Goal: Communication & Community: Connect with others

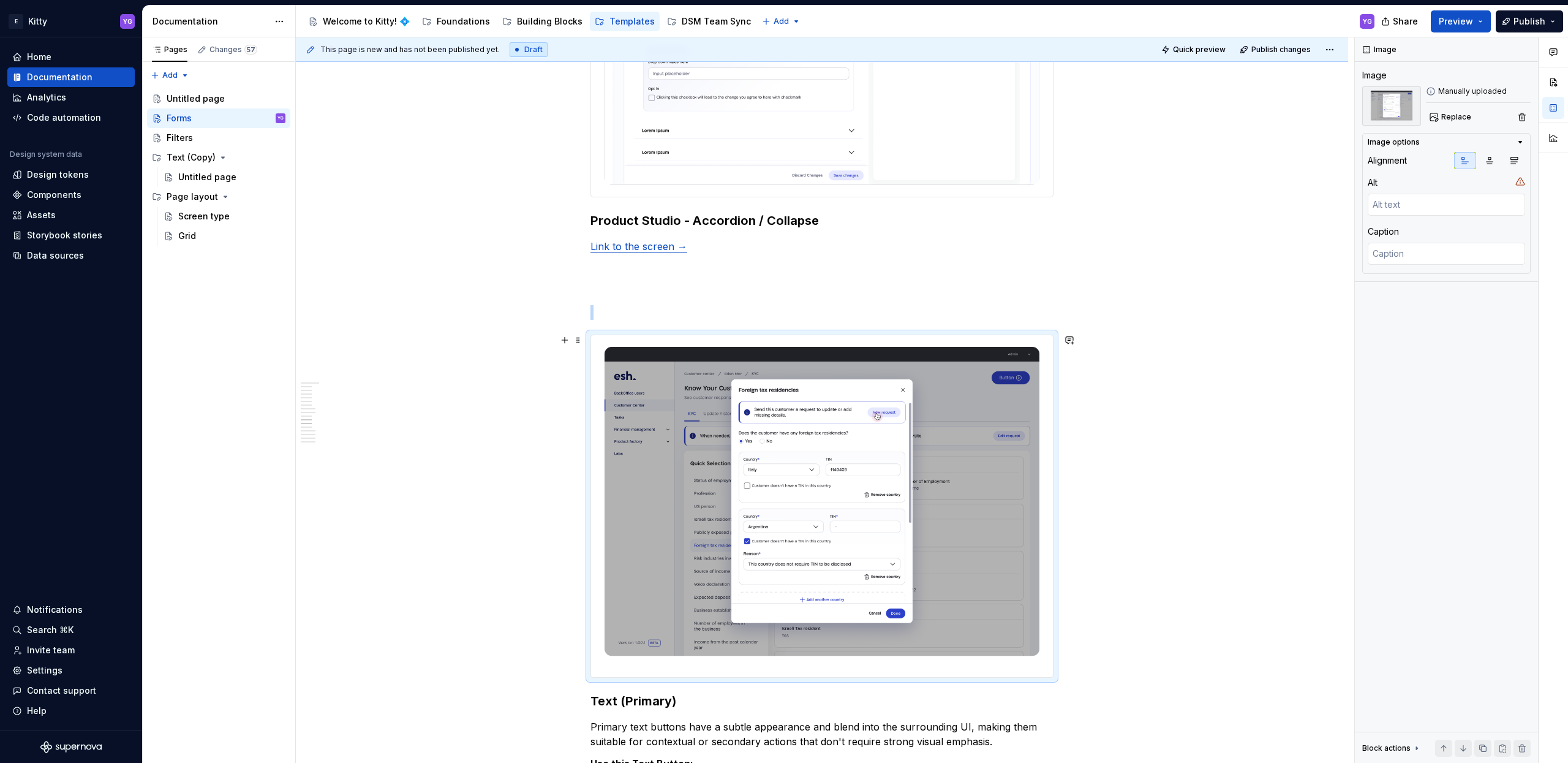
scroll to position [3292, 0]
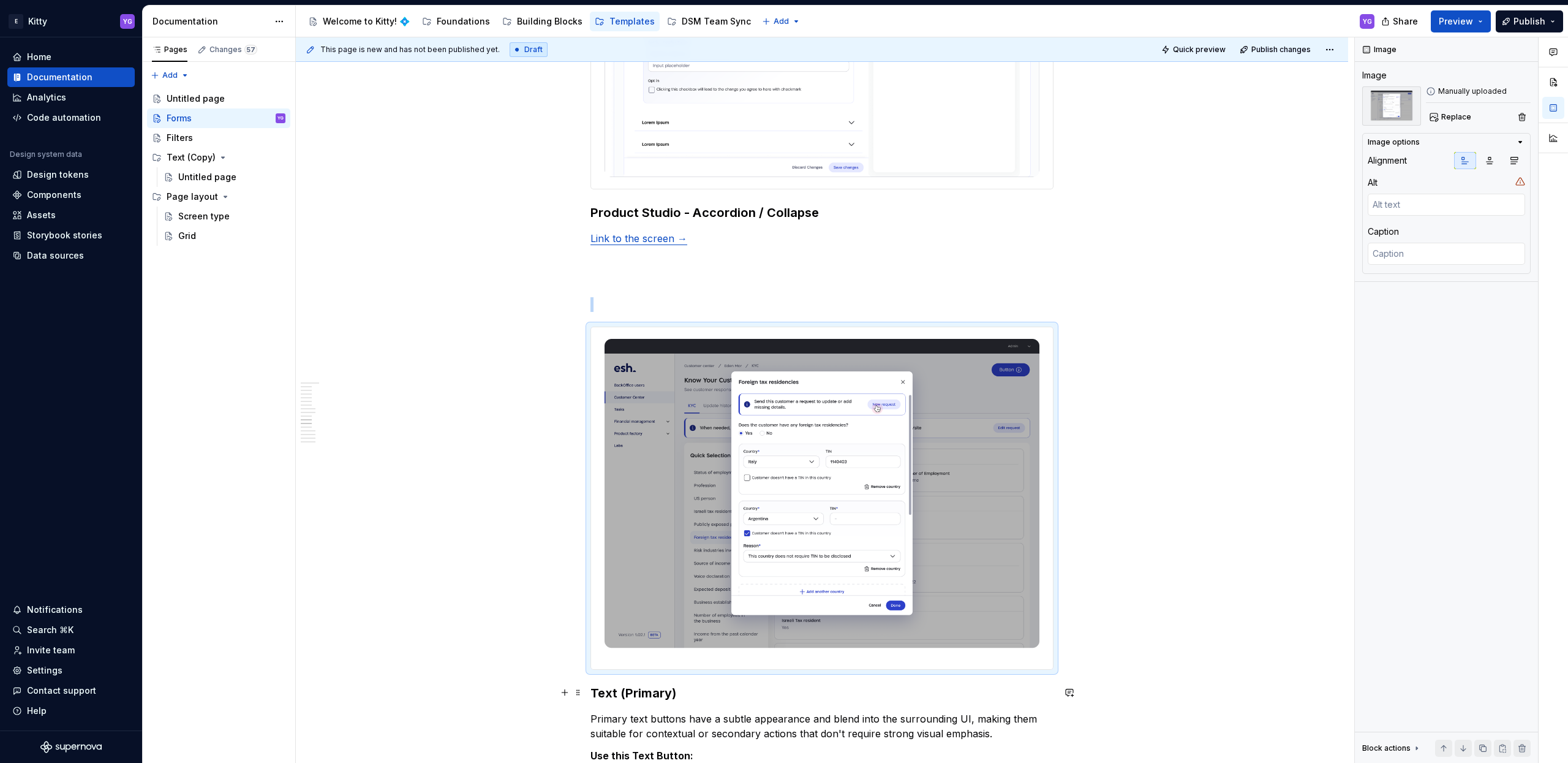
type textarea "*"
click at [660, 692] on strong "Text (Primary)" at bounding box center [633, 693] width 86 height 15
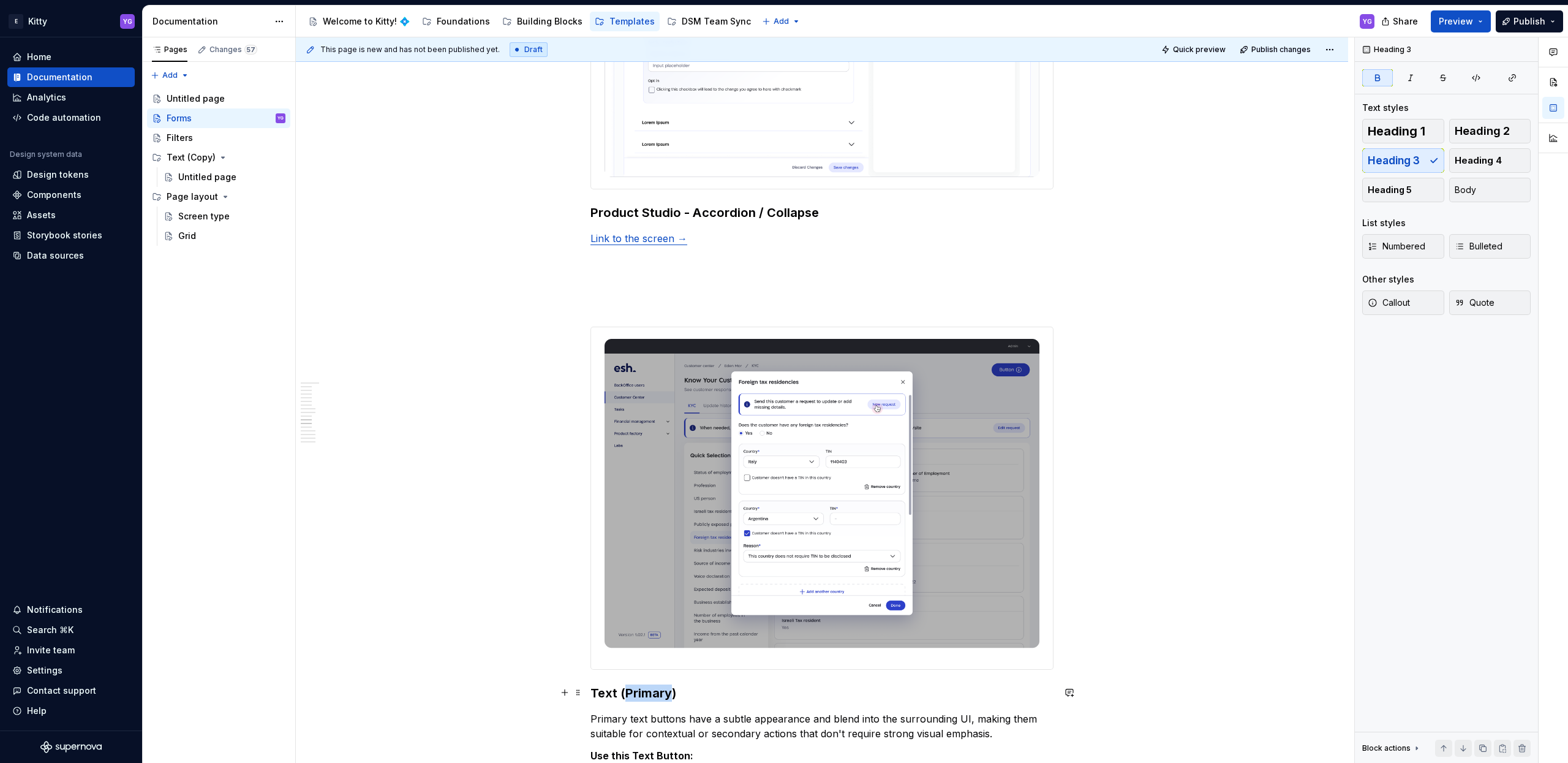
click at [660, 692] on strong "Text (Primary)" at bounding box center [633, 693] width 86 height 15
click at [671, 691] on strong "Text (Primary)" at bounding box center [633, 693] width 86 height 15
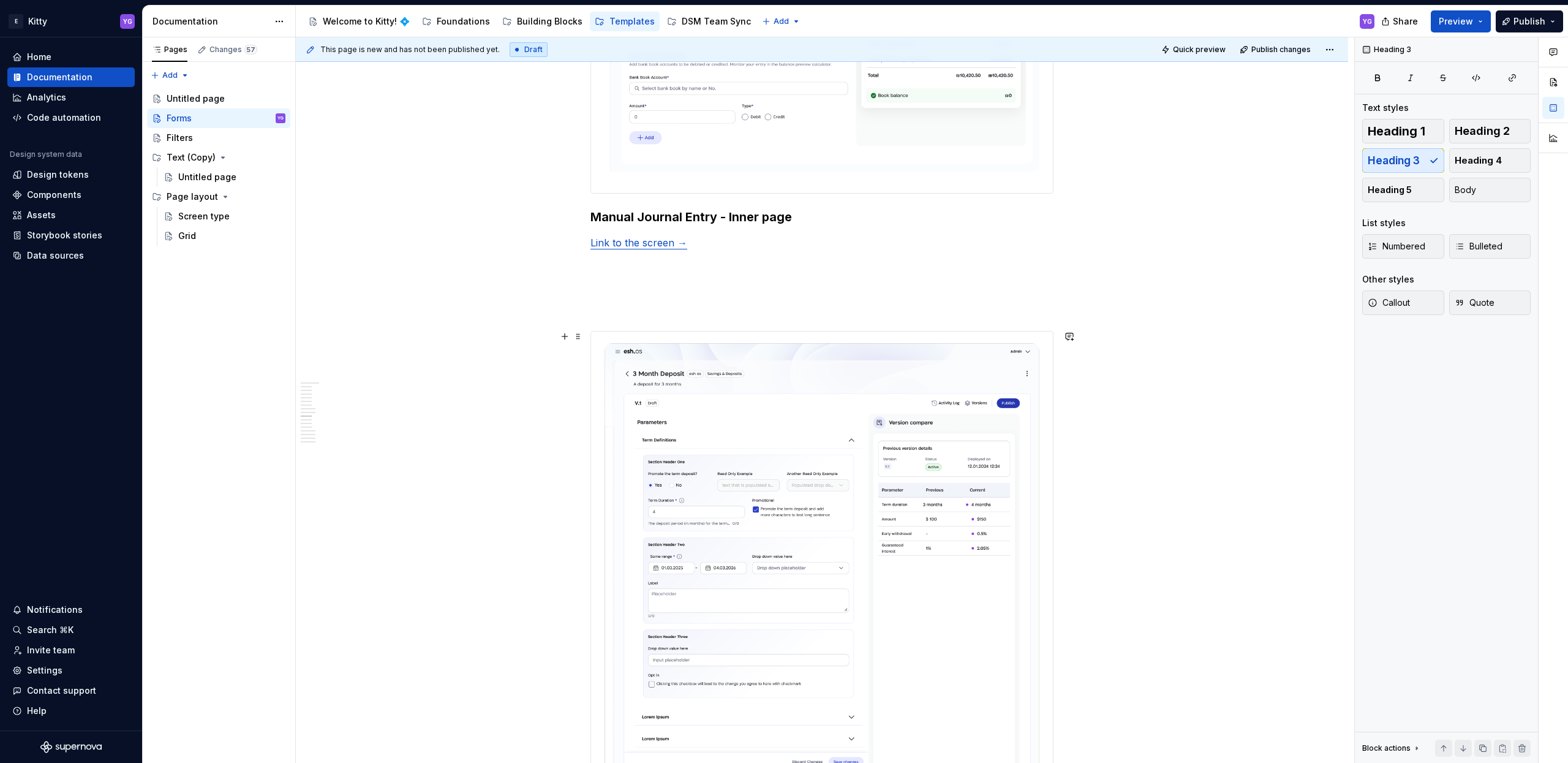
scroll to position [0, 0]
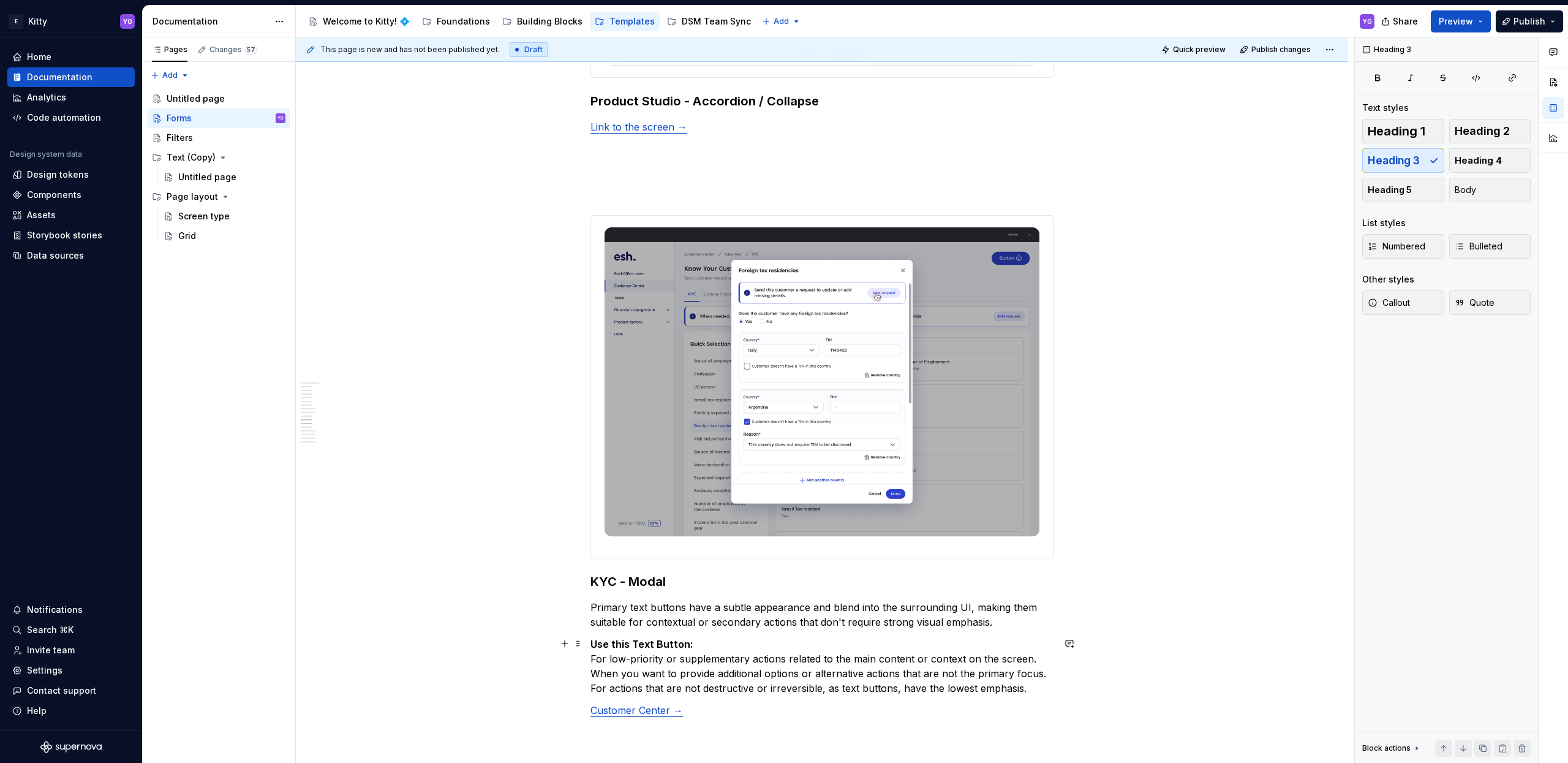
click at [646, 669] on p "Use this Text Button: For low-priority or supplementary actions related to the …" at bounding box center [822, 666] width 463 height 59
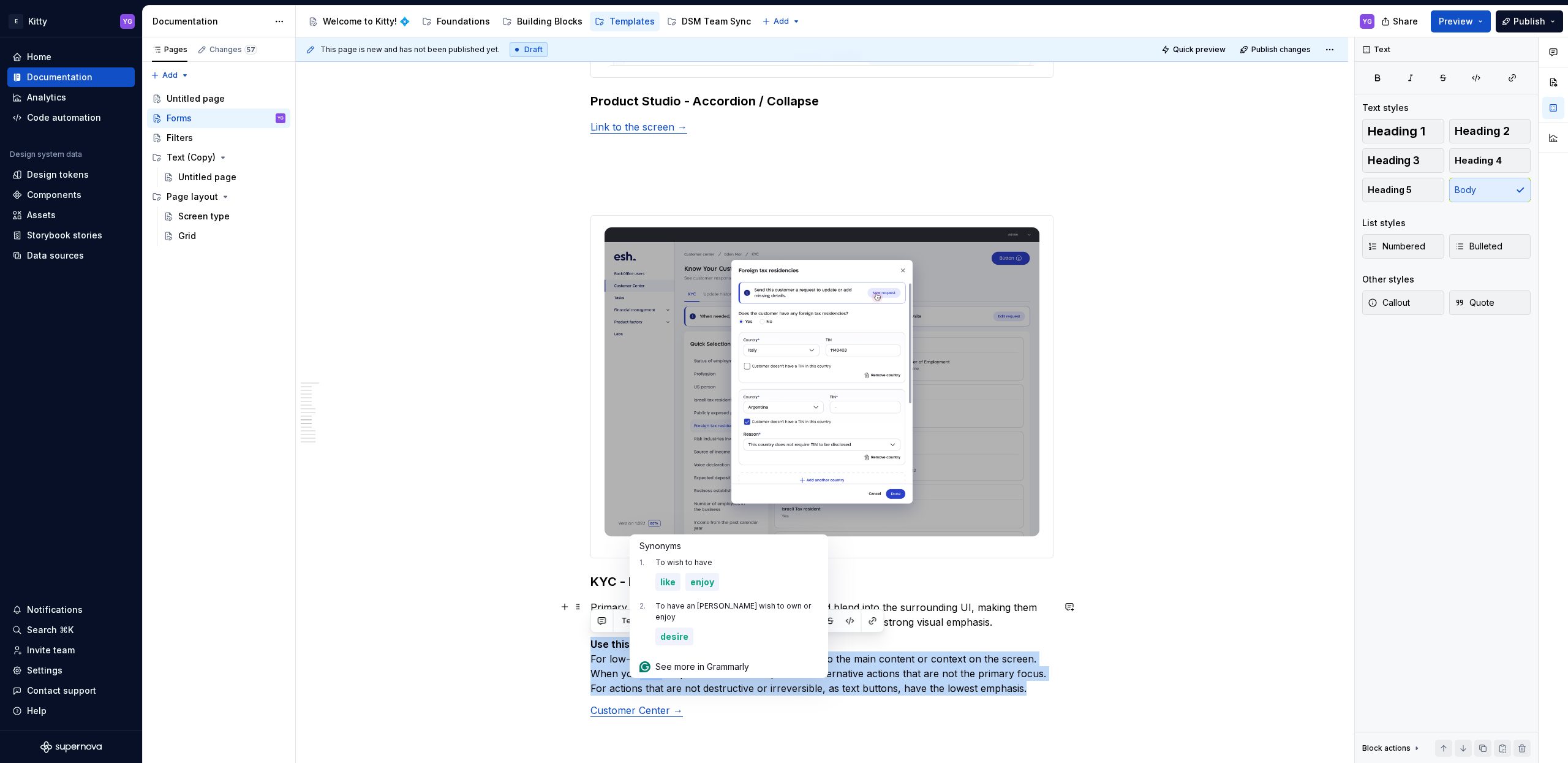
drag, startPoint x: 646, startPoint y: 669, endPoint x: 612, endPoint y: 613, distance: 65.5
click at [612, 613] on div "Variants Form_Basic Use this component when you want to build a form from scrat…" at bounding box center [822, 613] width 463 height 7469
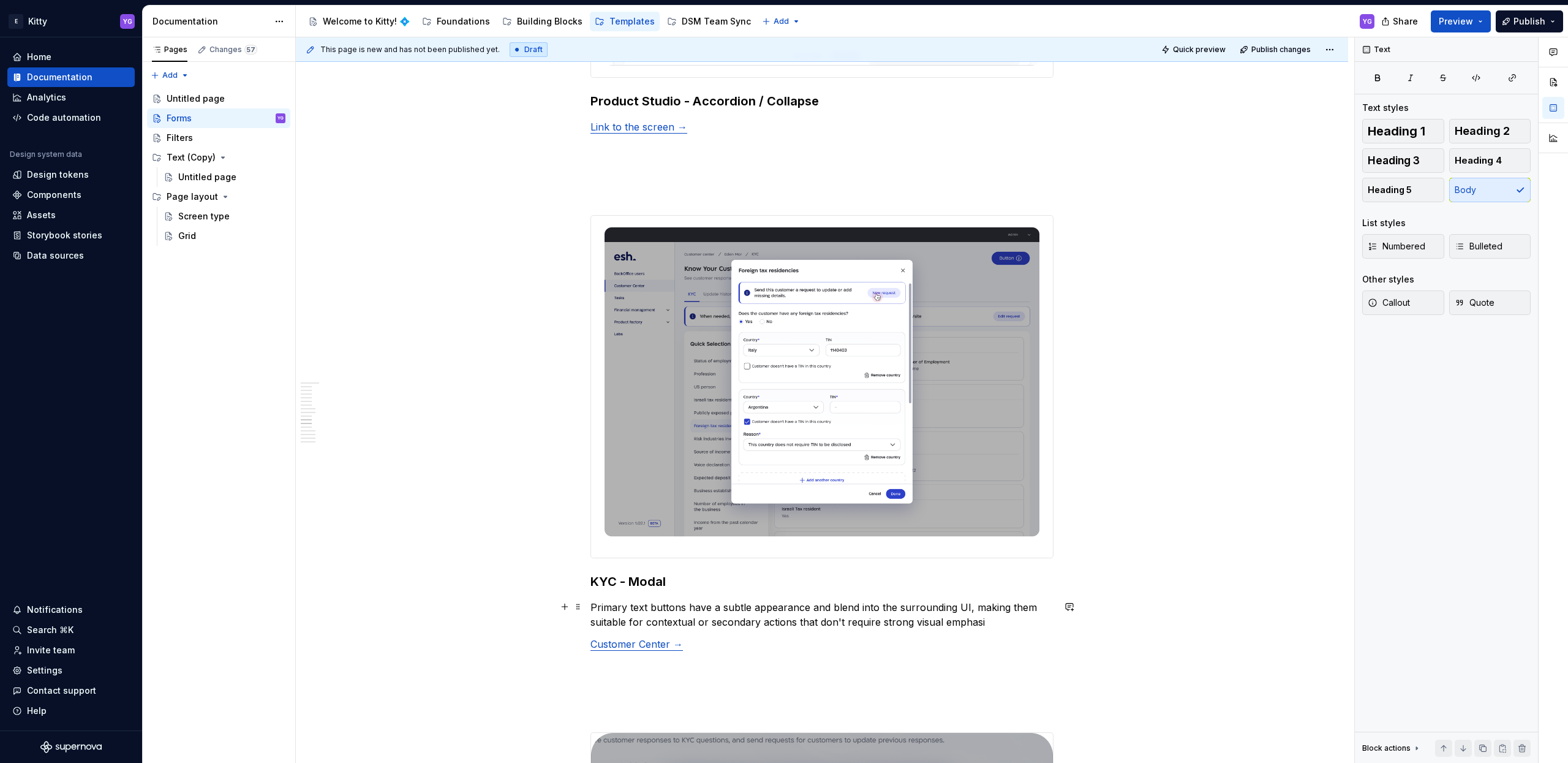
click at [617, 614] on p "Primary text buttons have a subtle appearance and blend into the surrounding UI…" at bounding box center [822, 614] width 463 height 29
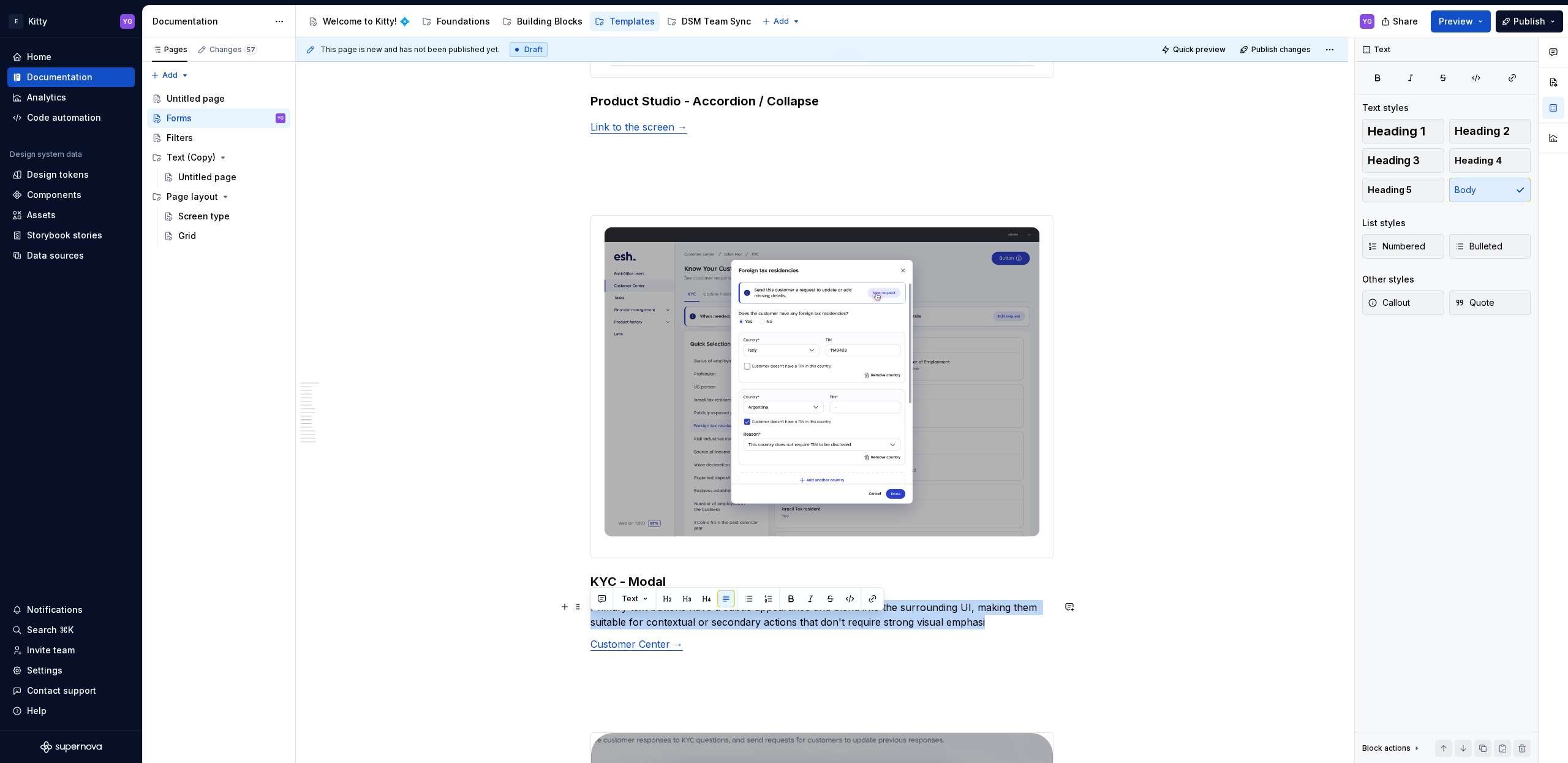
click at [617, 614] on html "E Kitty YG Home Documentation Analytics Code automation Design system data Desi…" at bounding box center [784, 382] width 1568 height 763
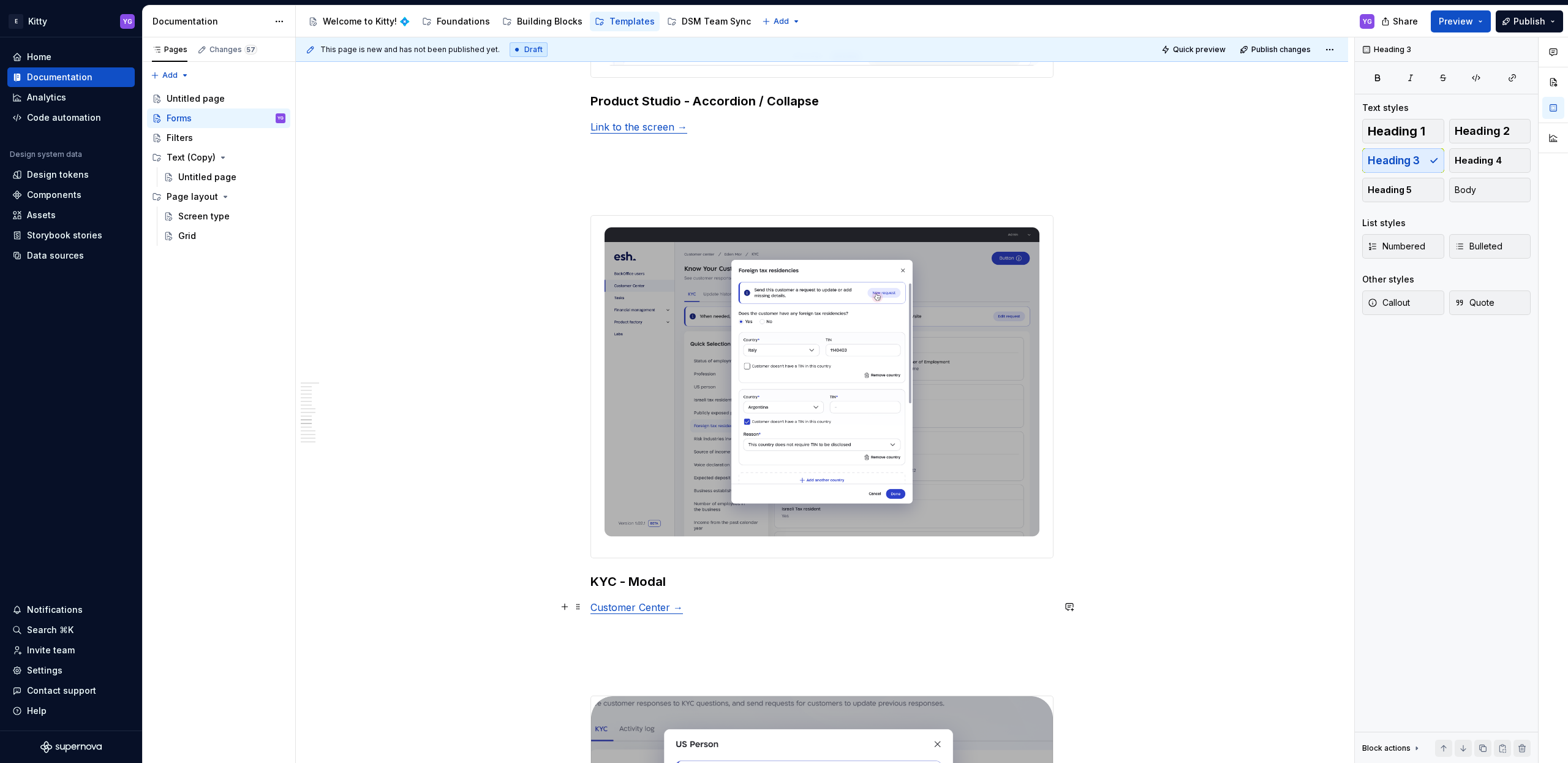
click at [680, 609] on link "Customer Center →" at bounding box center [637, 607] width 92 height 12
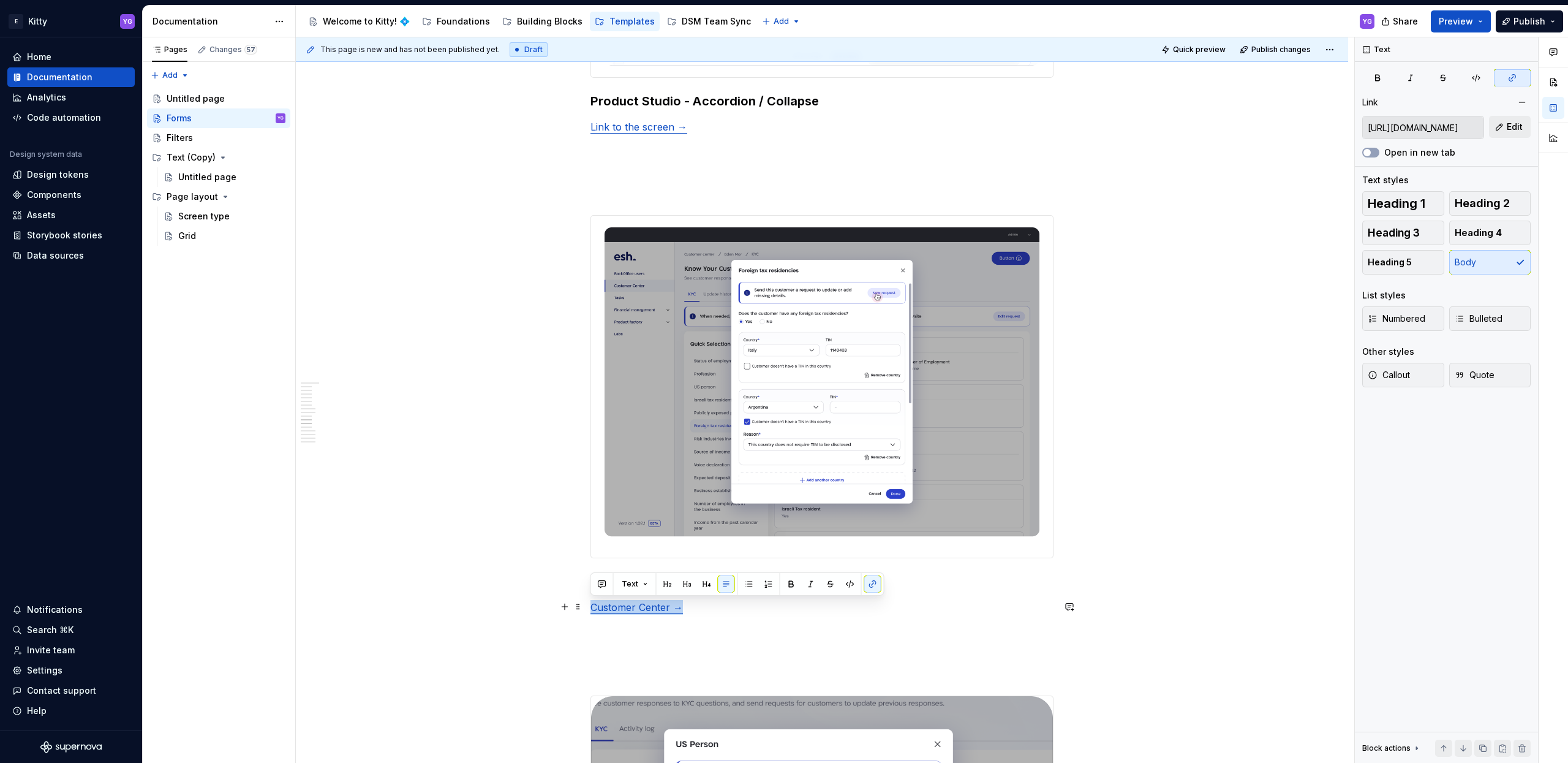
click at [680, 609] on link "Customer Center →" at bounding box center [637, 607] width 92 height 12
click at [1502, 127] on button "Edit" at bounding box center [1510, 126] width 42 height 22
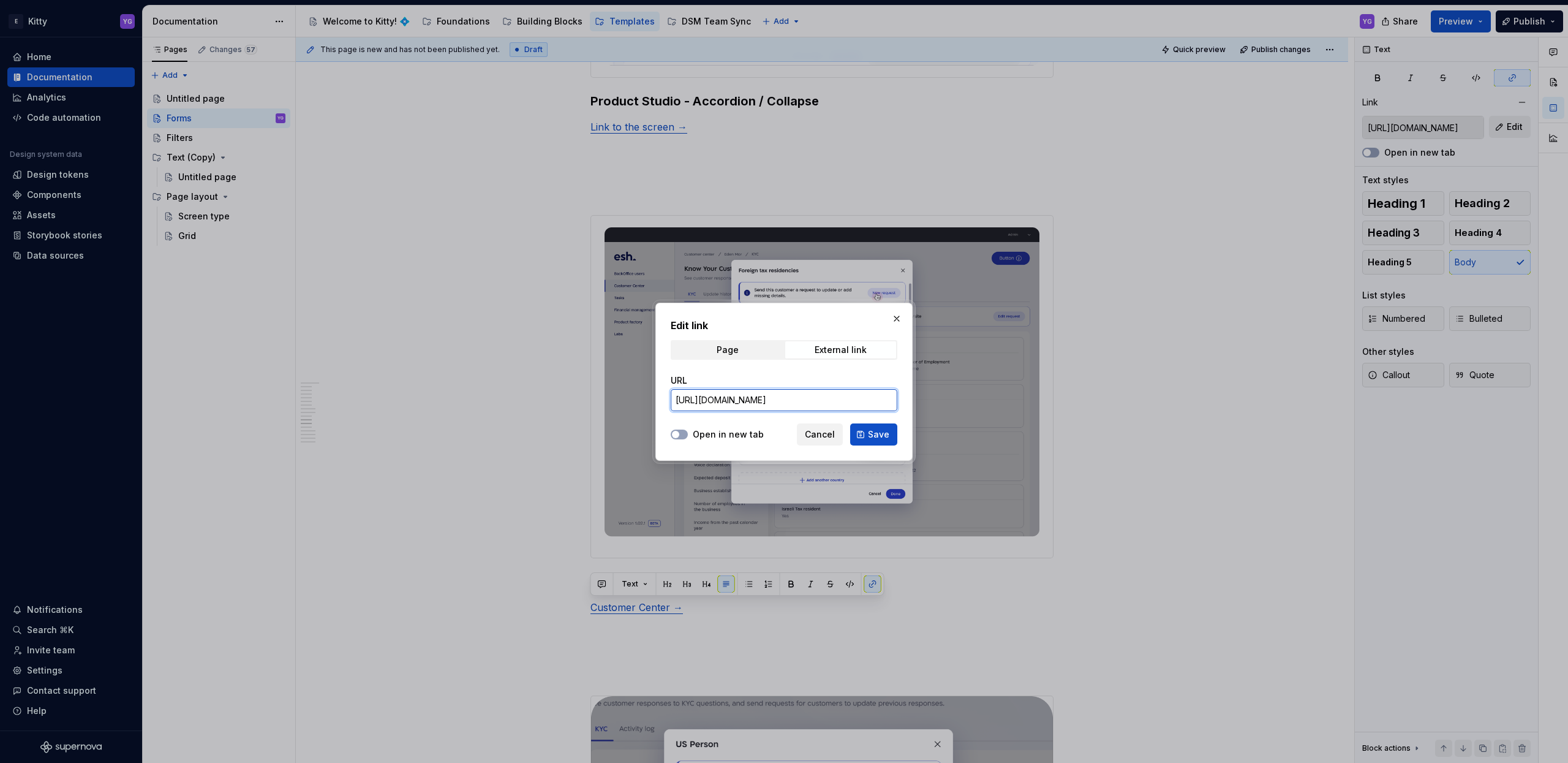
click at [823, 390] on input "[URL][DOMAIN_NAME]" at bounding box center [784, 400] width 227 height 22
paste input "oBzfUzPF2CeVy8kDDyetzE/KYC?node-id=1415-34673&t=jbLXiveTkFm99LJe"
type input "[URL][DOMAIN_NAME]"
click at [886, 435] on span "Save" at bounding box center [879, 434] width 22 height 12
type input "[URL][DOMAIN_NAME]"
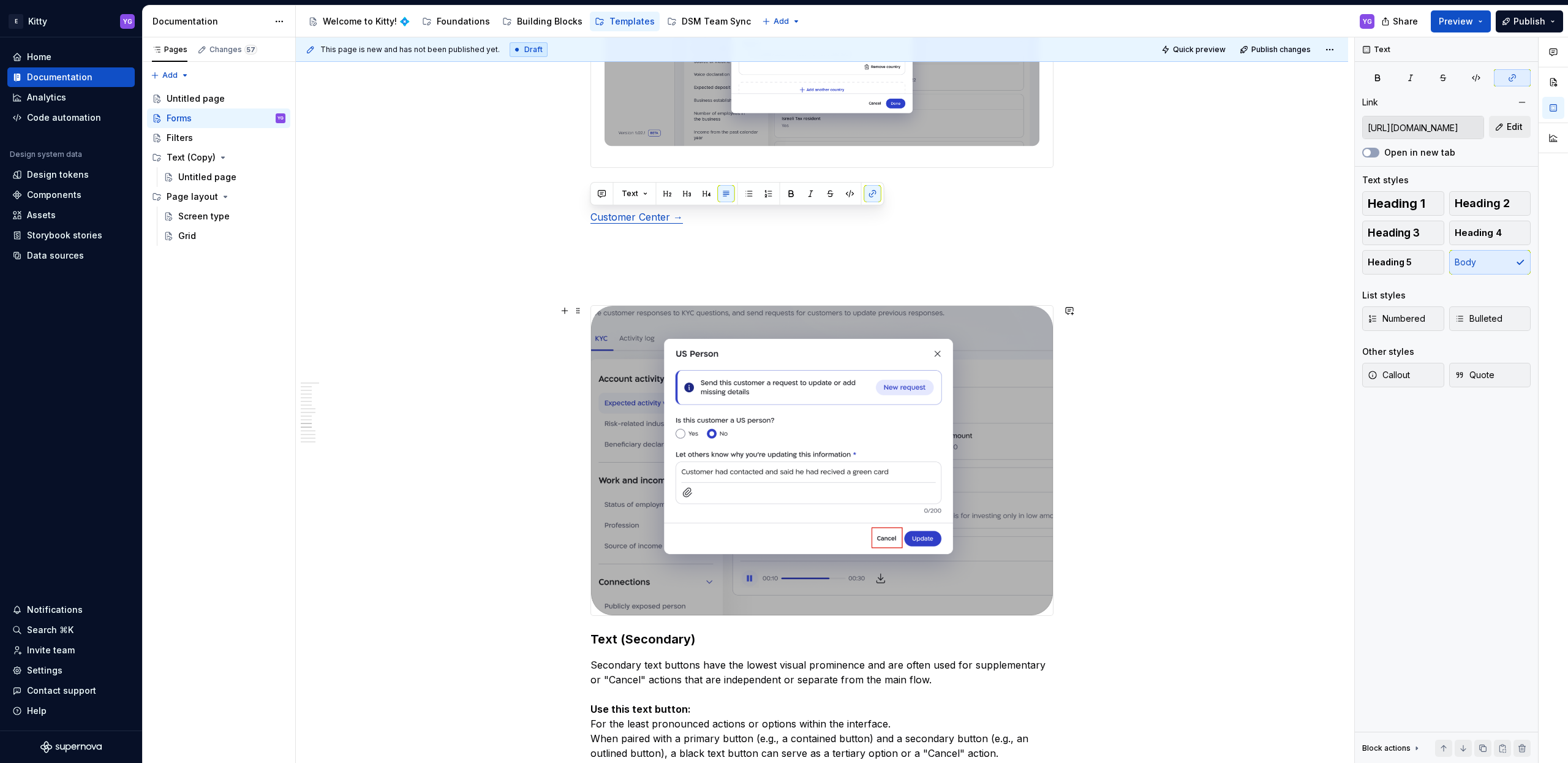
click at [782, 495] on img "To enrich screen reader interactions, please activate Accessibility in Grammarl…" at bounding box center [822, 460] width 462 height 309
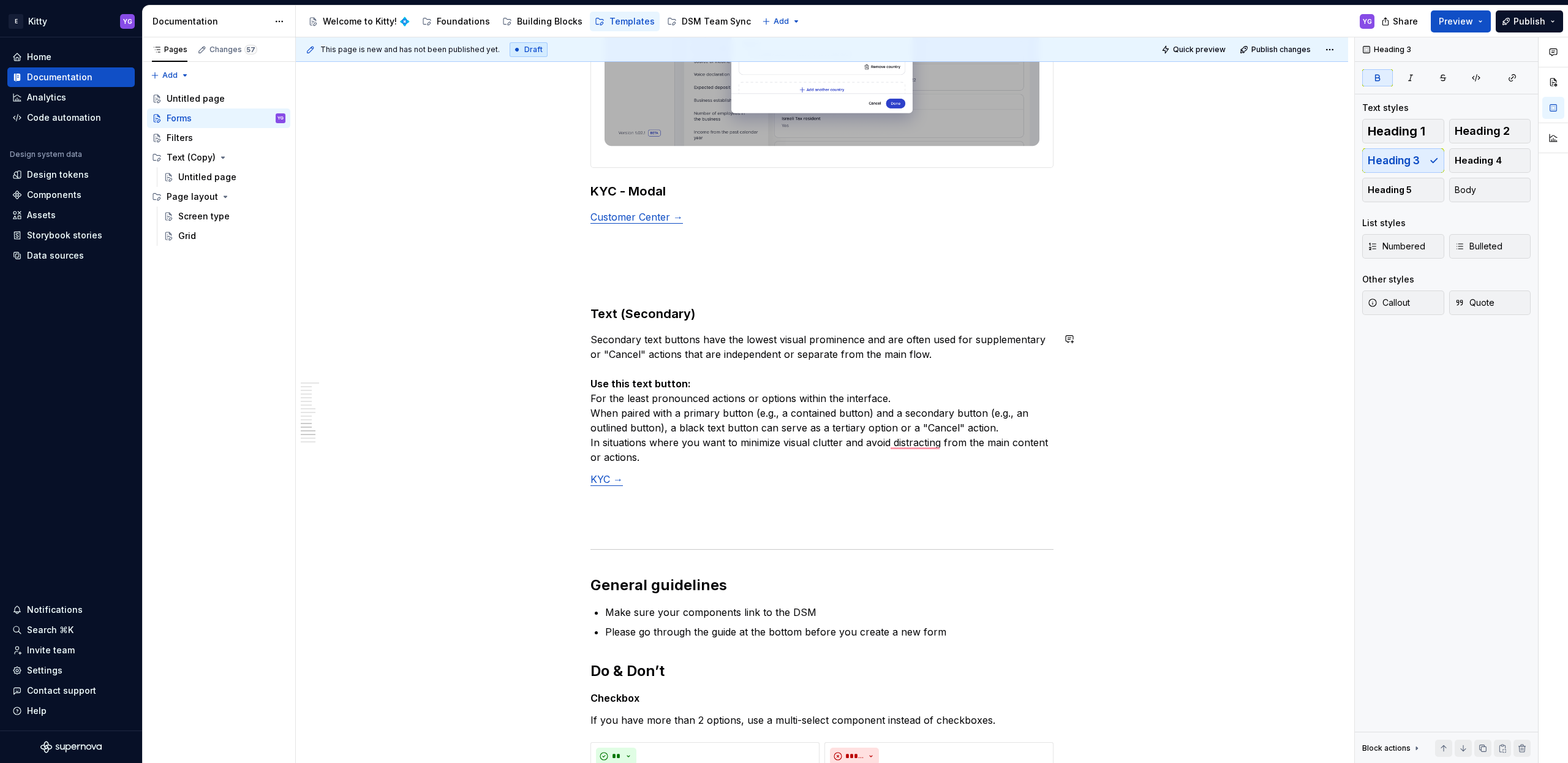
click at [637, 322] on div "Variants Form_Basic Use this component when you want to build a form from scrat…" at bounding box center [822, 8] width 463 height 7041
click at [642, 313] on strong "Text (Secondary)" at bounding box center [643, 314] width 105 height 15
click at [722, 309] on h3 "Text (Secondary)" at bounding box center [822, 313] width 463 height 17
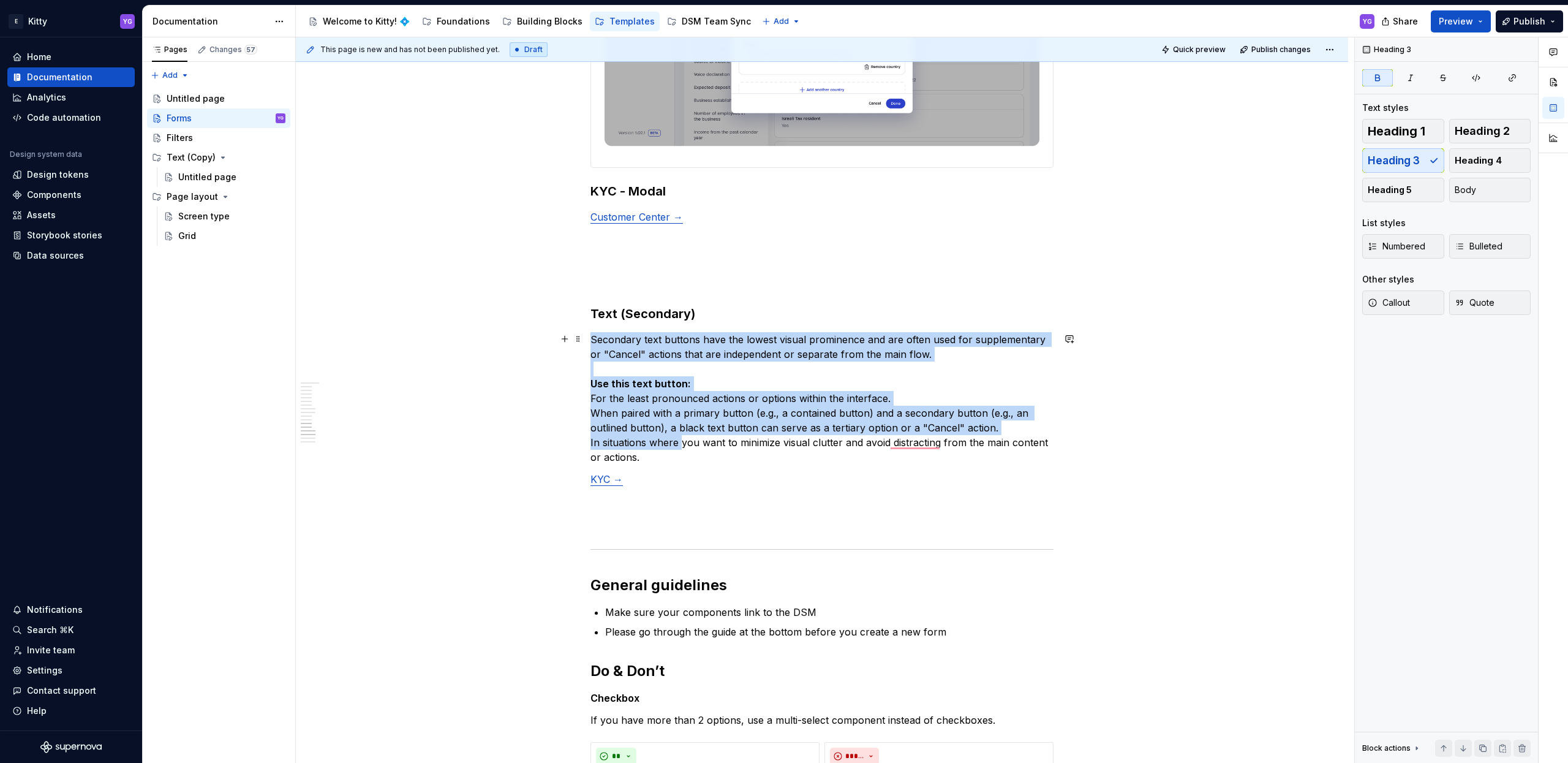
click at [681, 444] on p "Secondary text buttons have the lowest visual prominence and are often used for…" at bounding box center [822, 398] width 463 height 132
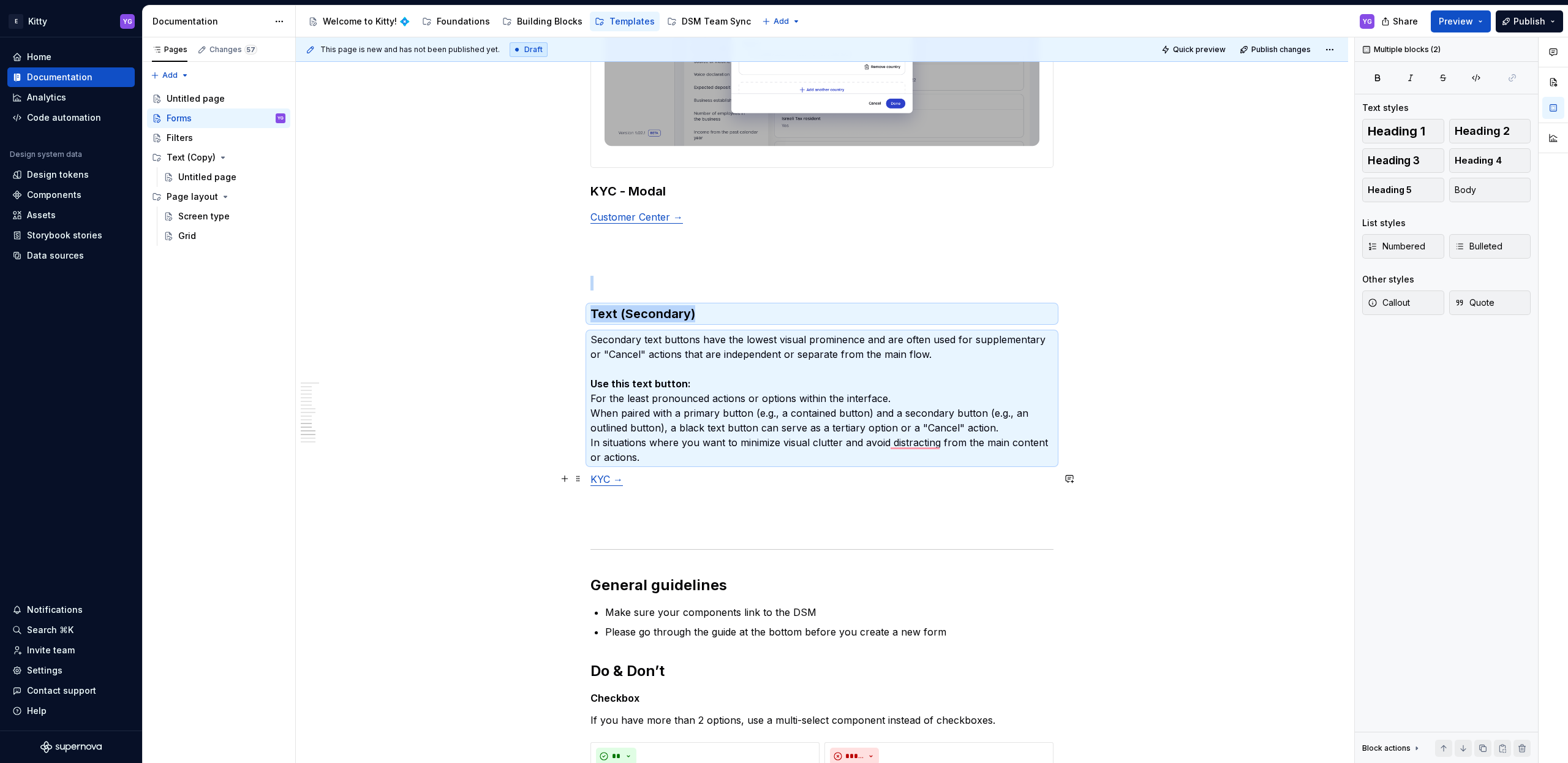
click at [667, 482] on p "KYC →" at bounding box center [822, 480] width 463 height 15
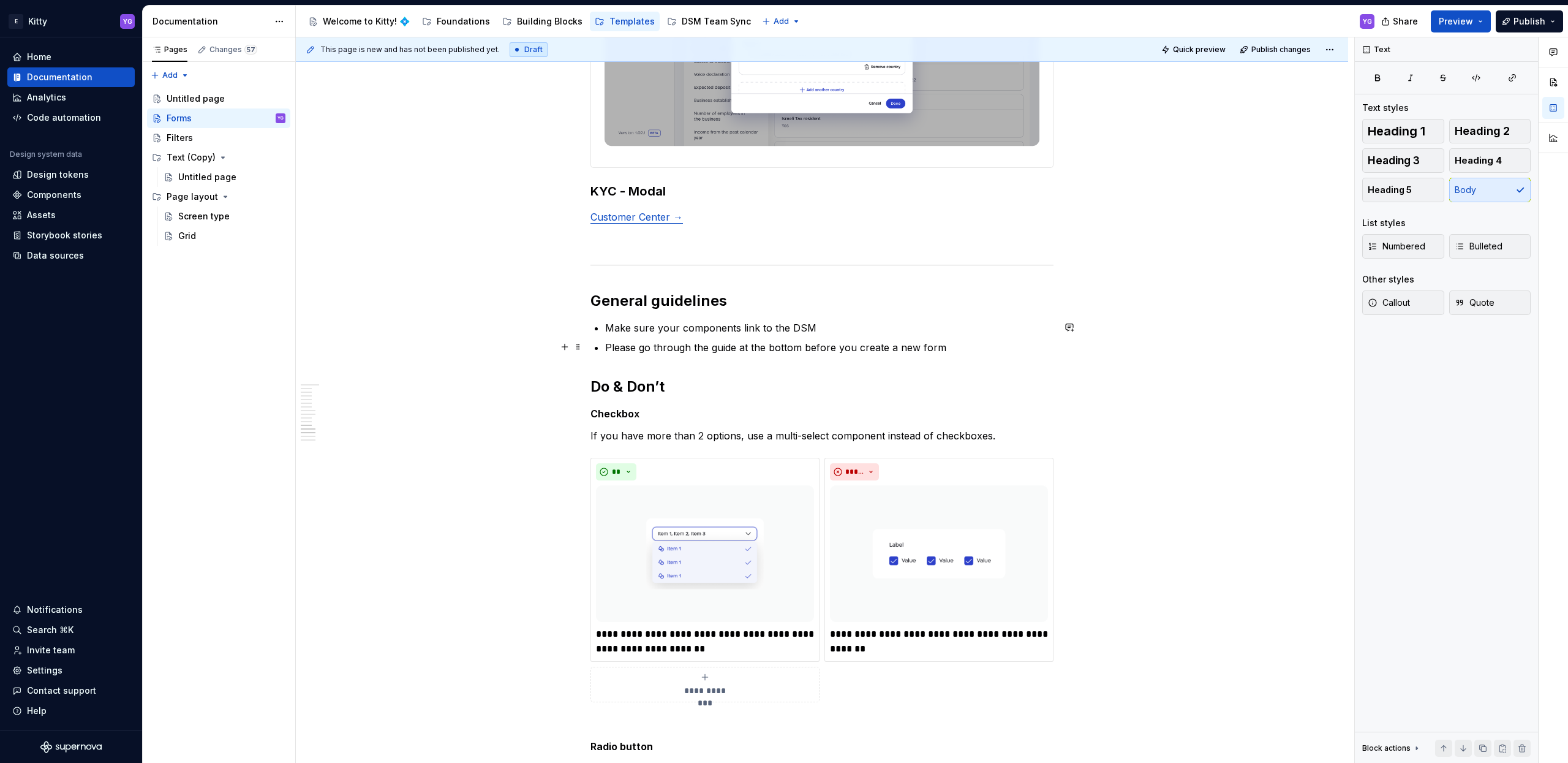
click at [952, 349] on p "Please go through the guide at the bottom before you create a new form" at bounding box center [829, 347] width 449 height 15
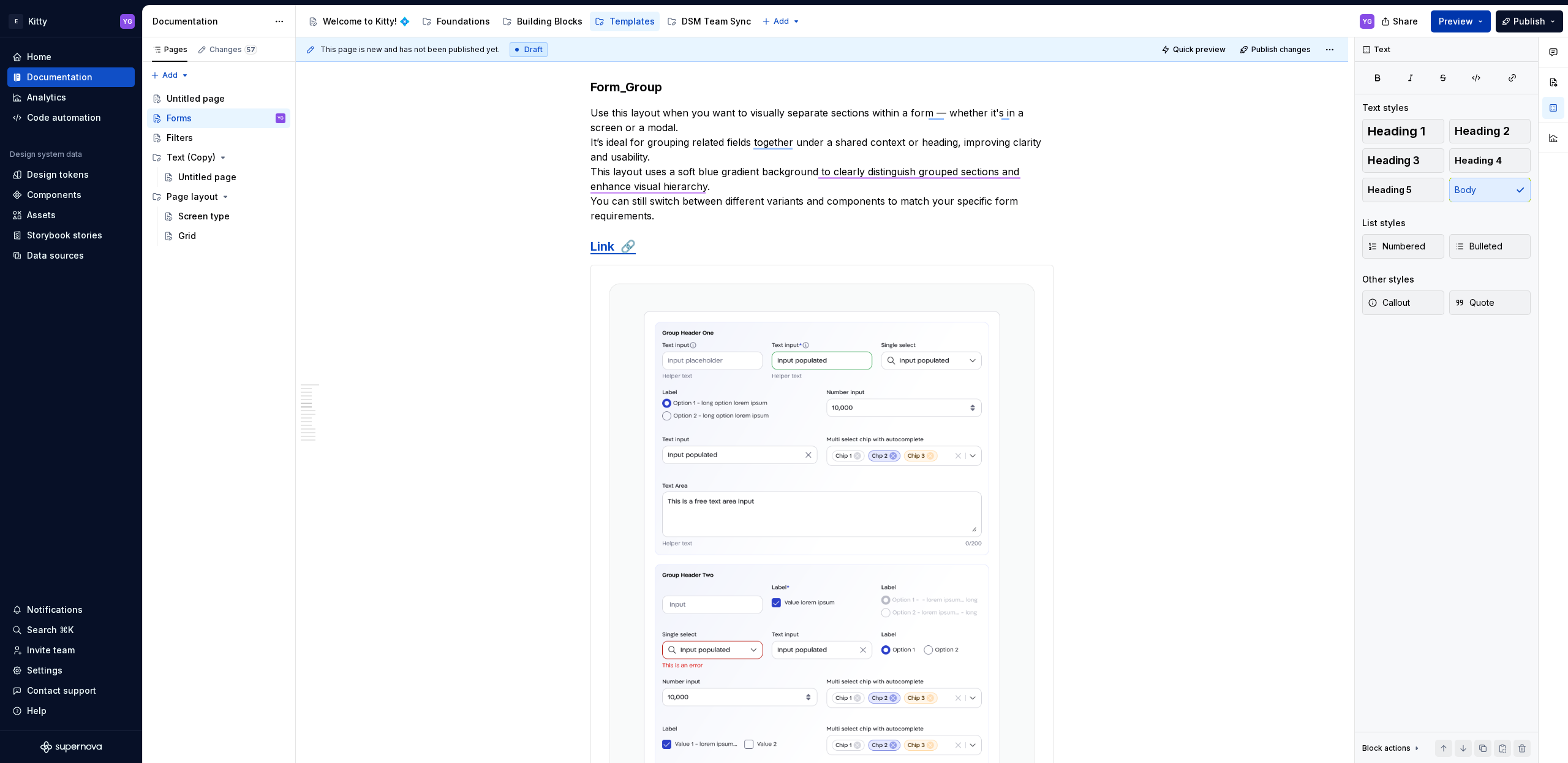
click at [1463, 21] on span "Preview" at bounding box center [1456, 21] width 34 height 12
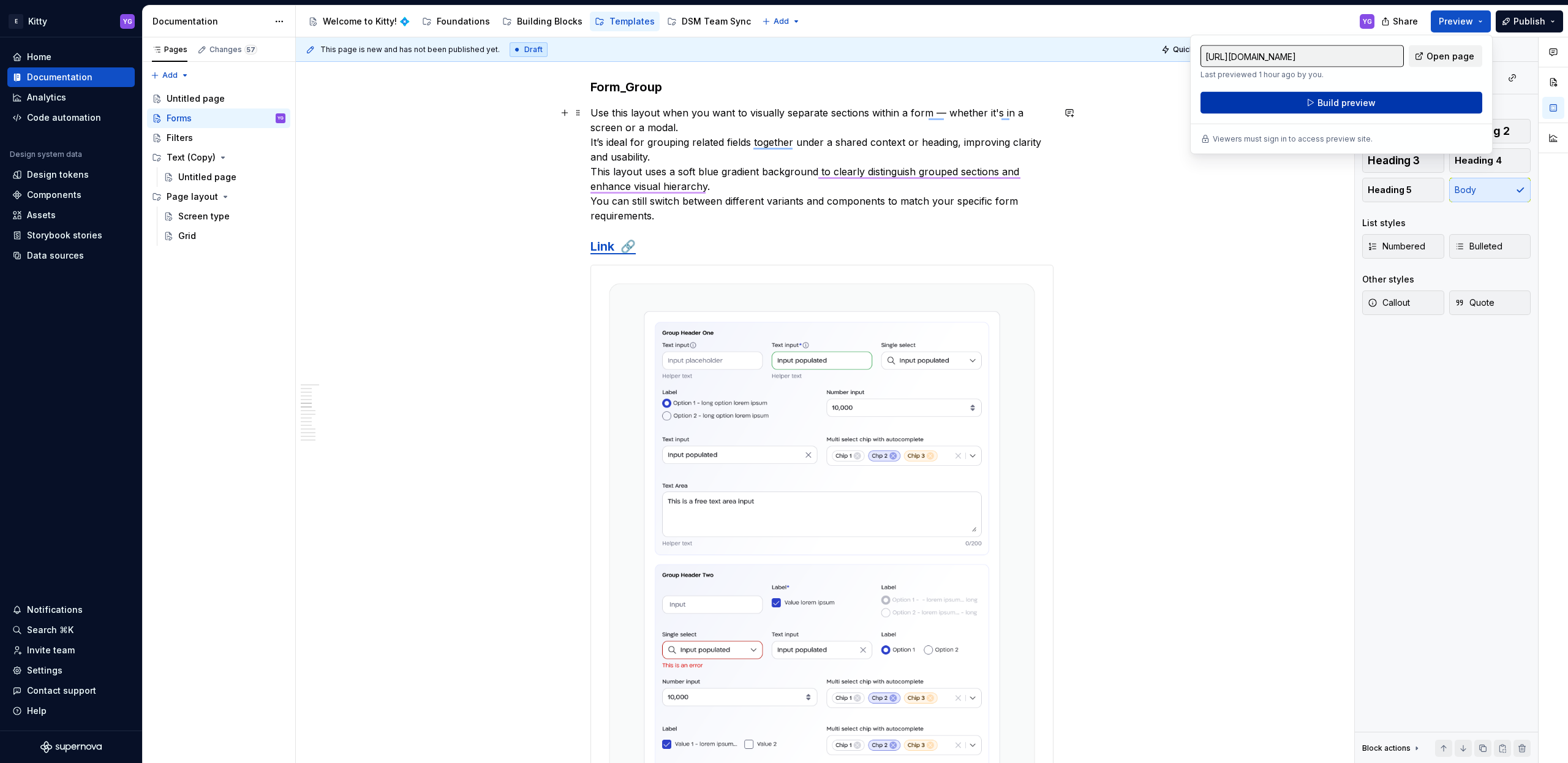
click at [1334, 108] on span "Build preview" at bounding box center [1347, 102] width 58 height 12
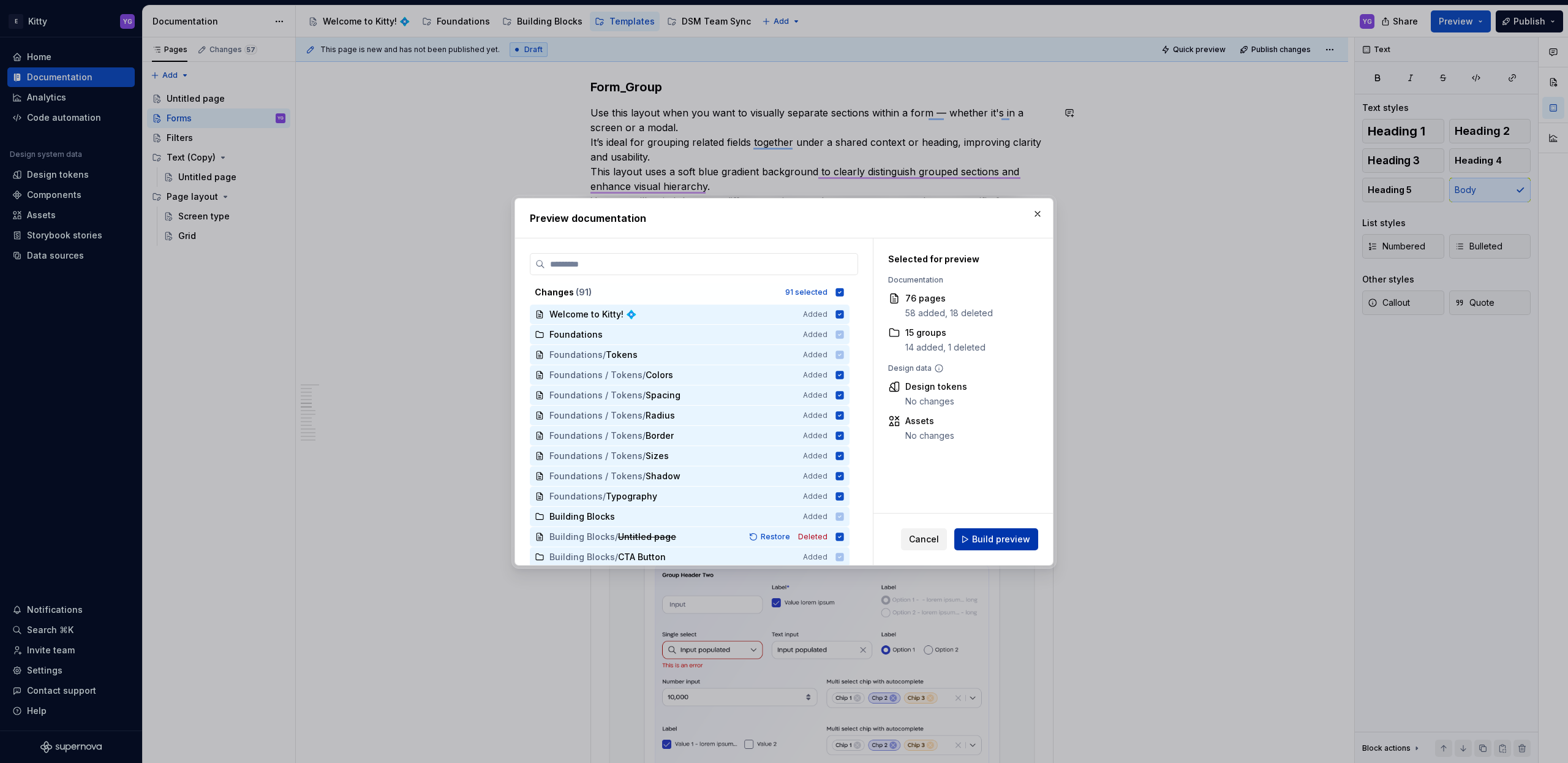
click at [986, 536] on span "Build preview" at bounding box center [1001, 539] width 58 height 12
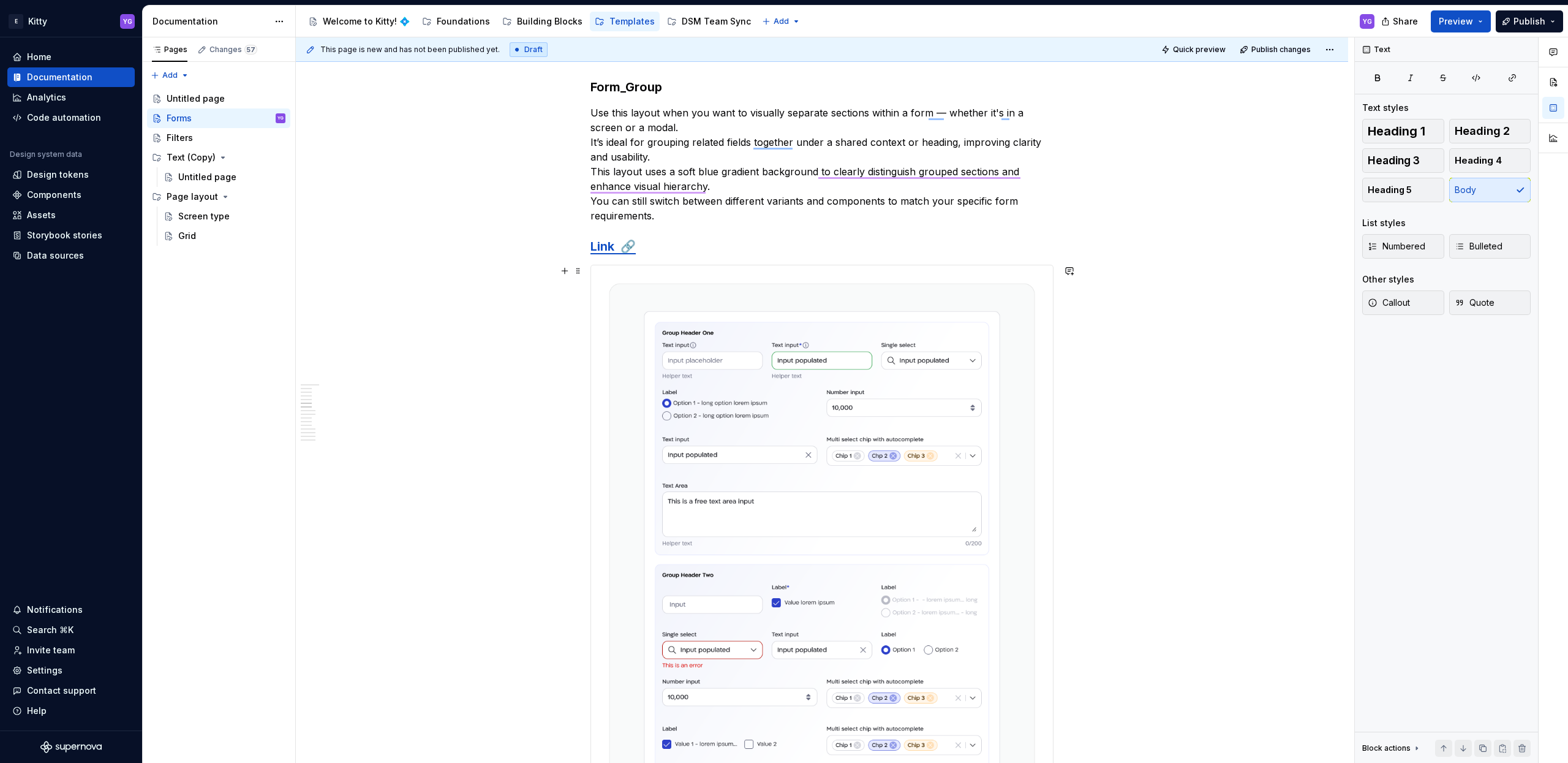
type textarea "*"
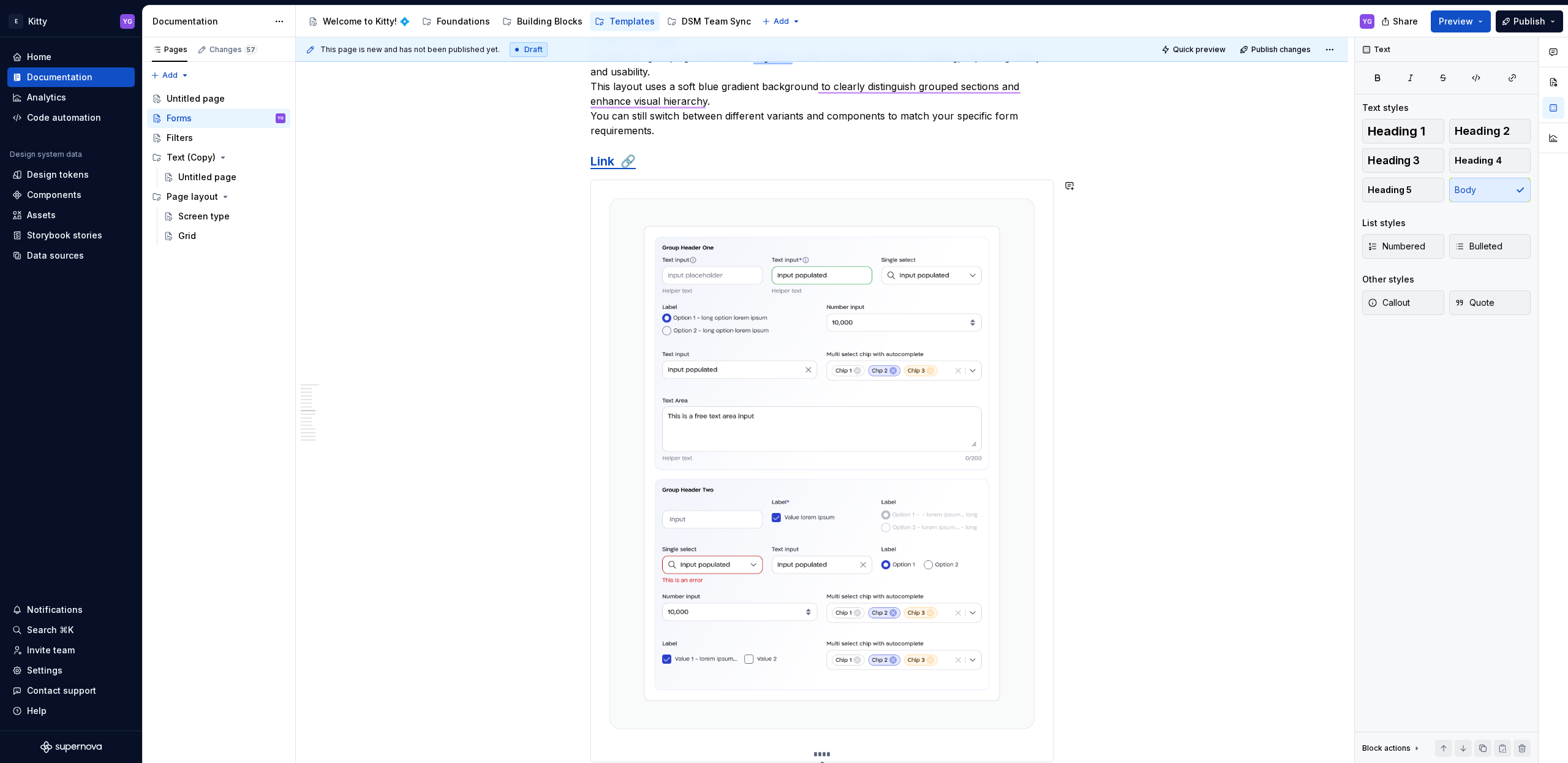
scroll to position [1596, 0]
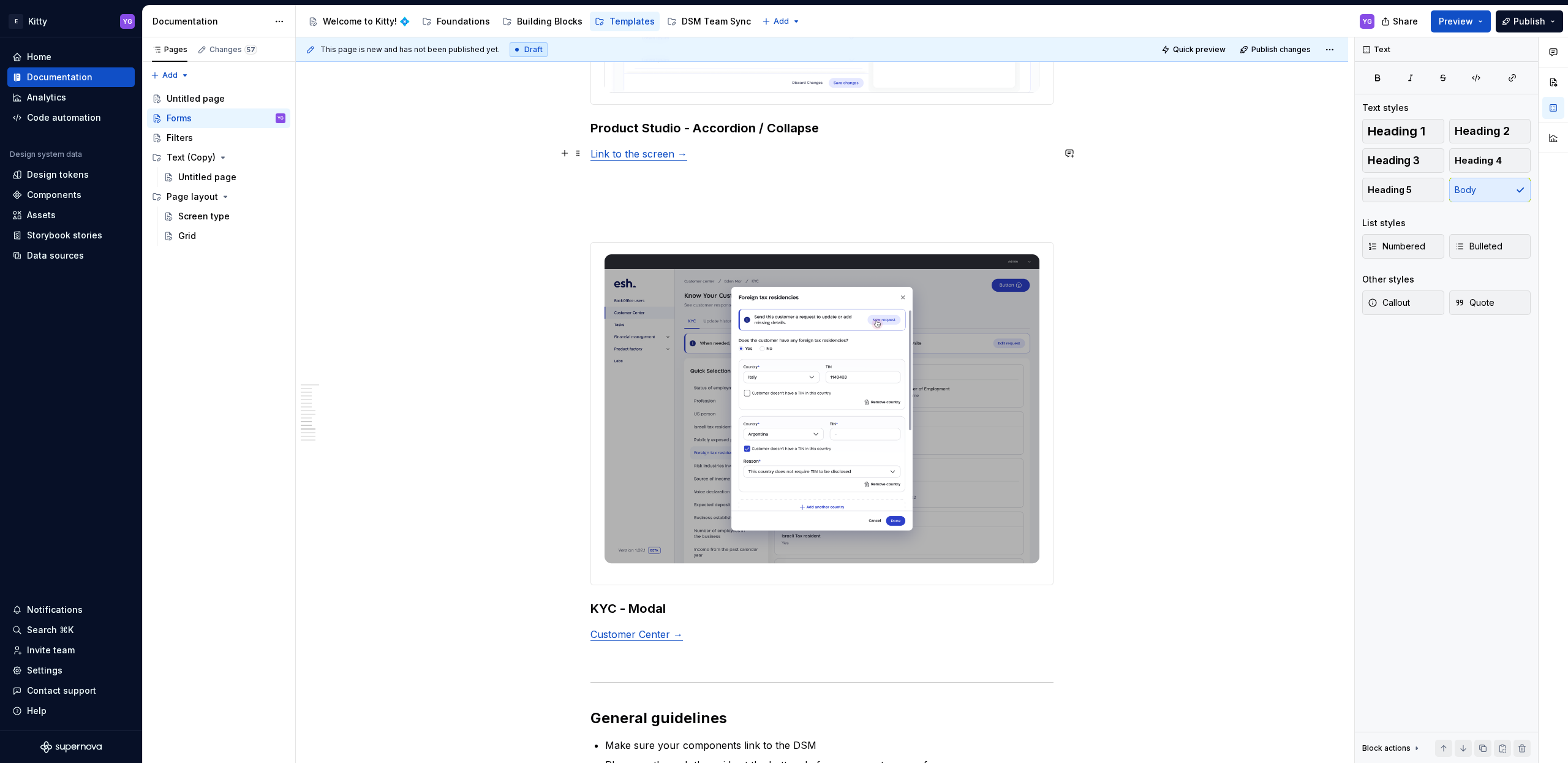
click at [691, 157] on p "Link to the screen →" at bounding box center [822, 154] width 463 height 15
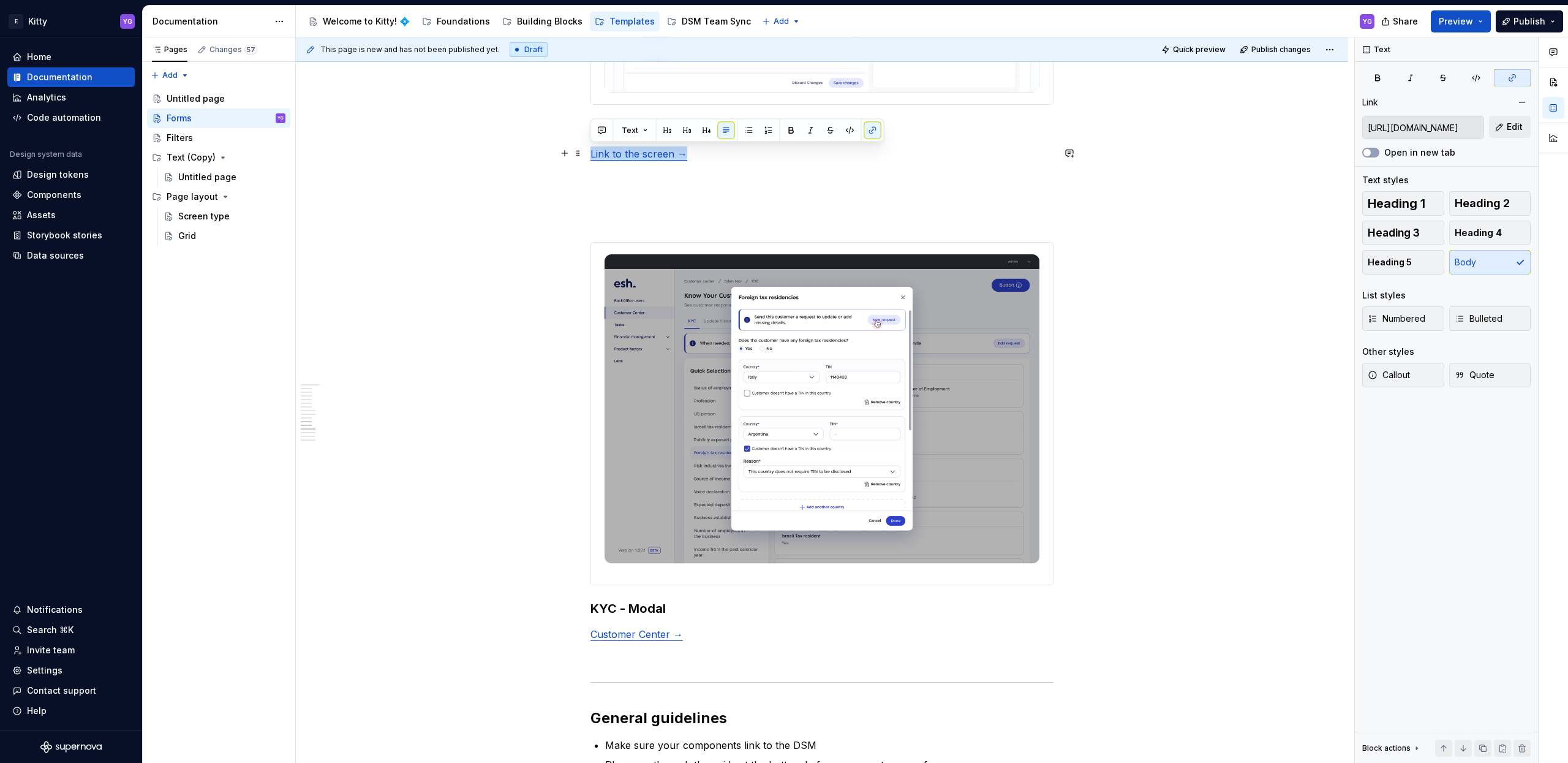
copy link "Link to the screen →"
click at [689, 637] on p "Customer Center →" at bounding box center [822, 634] width 463 height 15
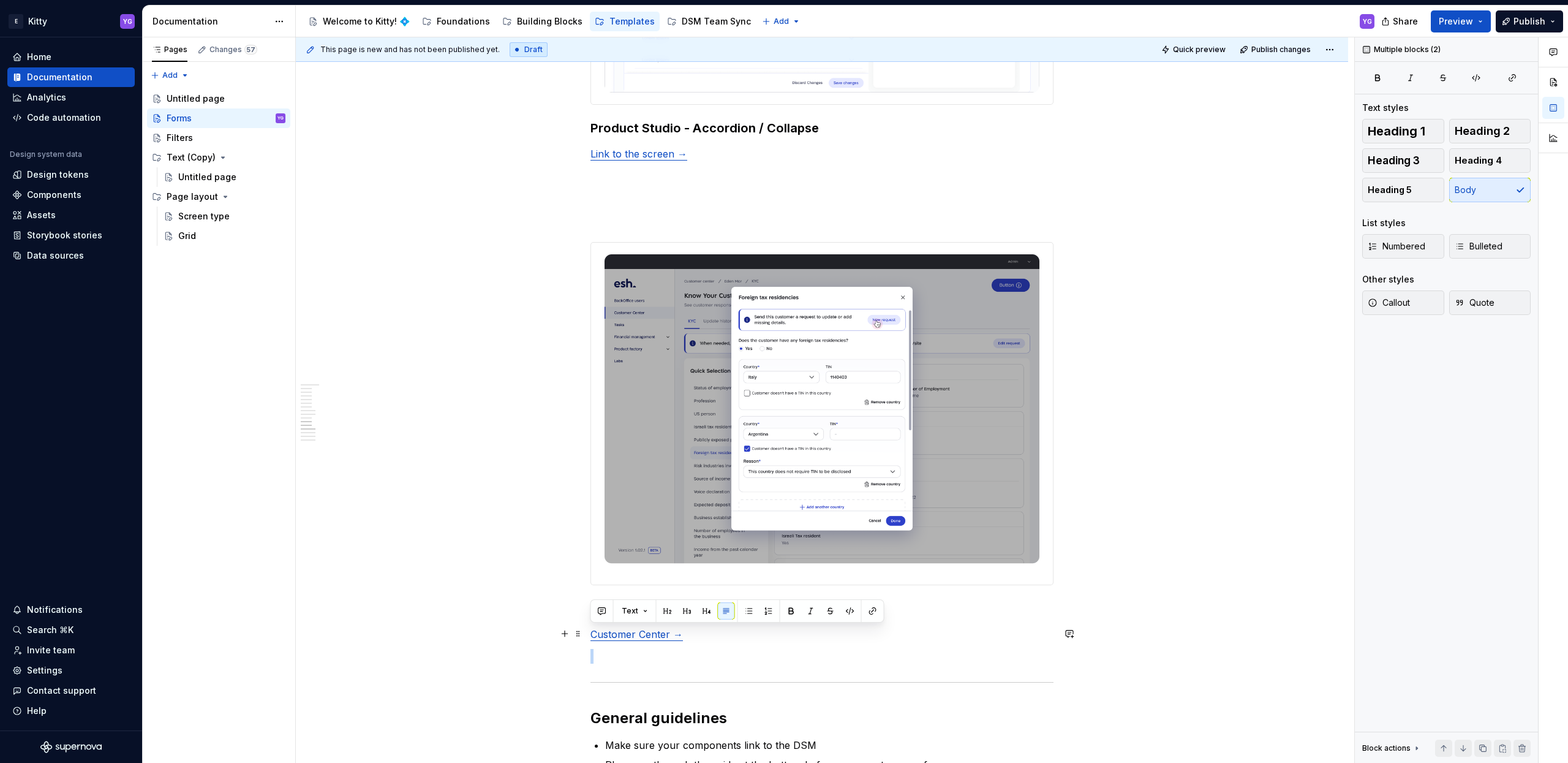
click at [689, 637] on p "Customer Center →" at bounding box center [822, 634] width 463 height 15
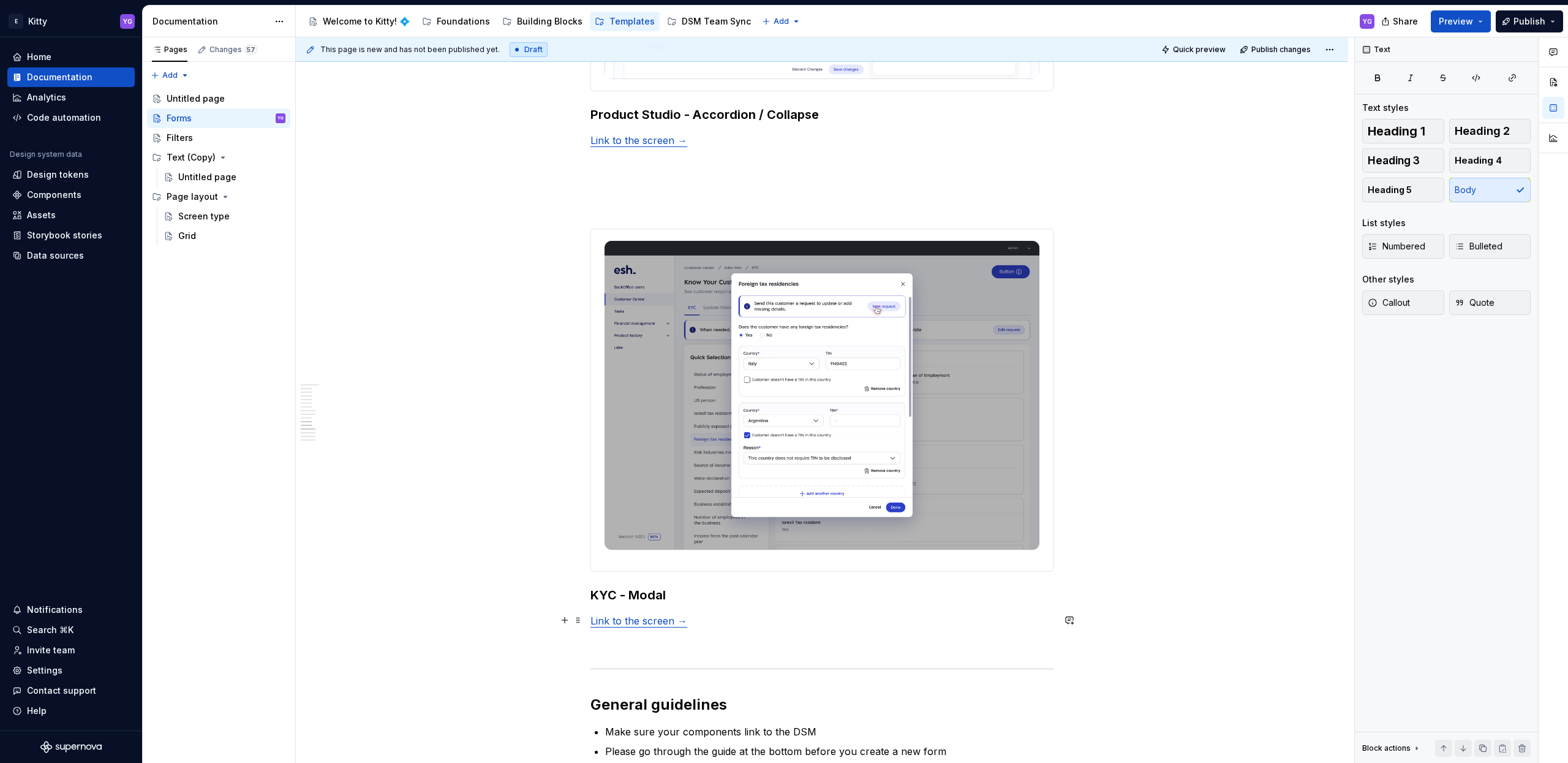
click at [692, 623] on p "Link to the screen →" at bounding box center [822, 621] width 463 height 15
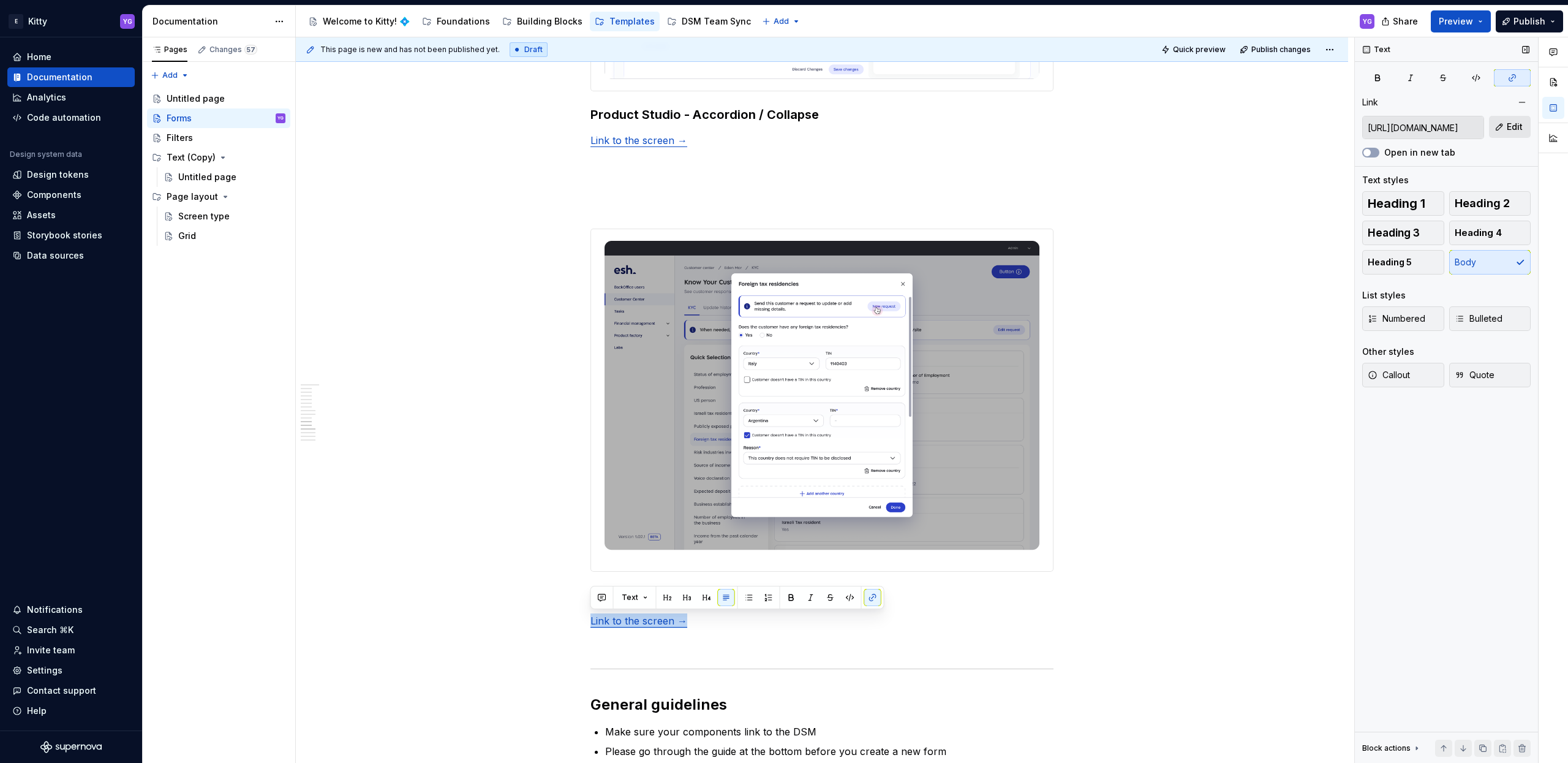
click at [1504, 121] on button "Edit" at bounding box center [1510, 126] width 42 height 22
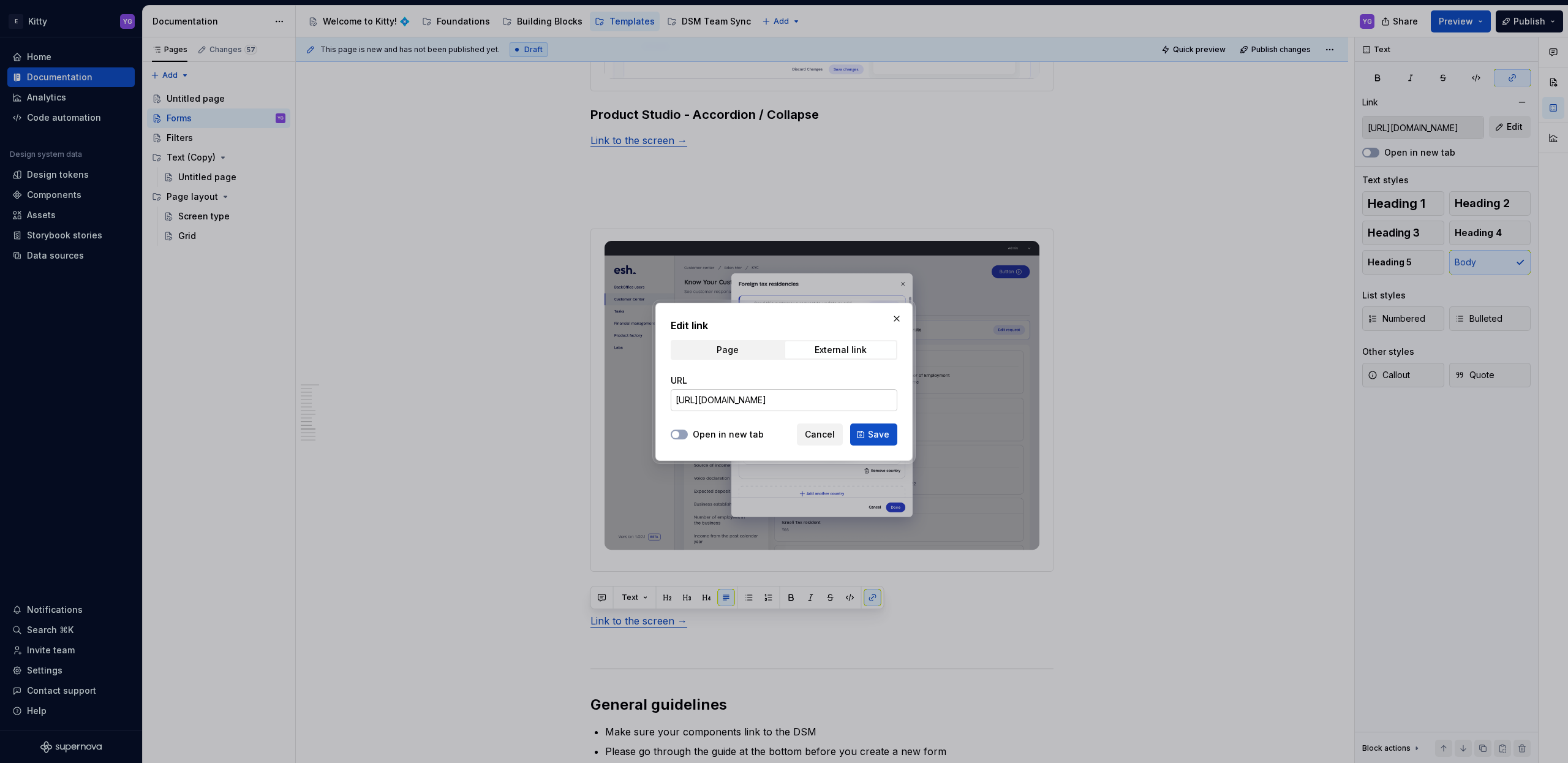
click at [822, 401] on input "[URL][DOMAIN_NAME]" at bounding box center [784, 400] width 227 height 22
paste input "oBzfUzPF2CeVy8kDDyetzE/KYC?node-id=1415-34673&t=jbLXiveTkFm99LJe"
type input "[URL][DOMAIN_NAME]"
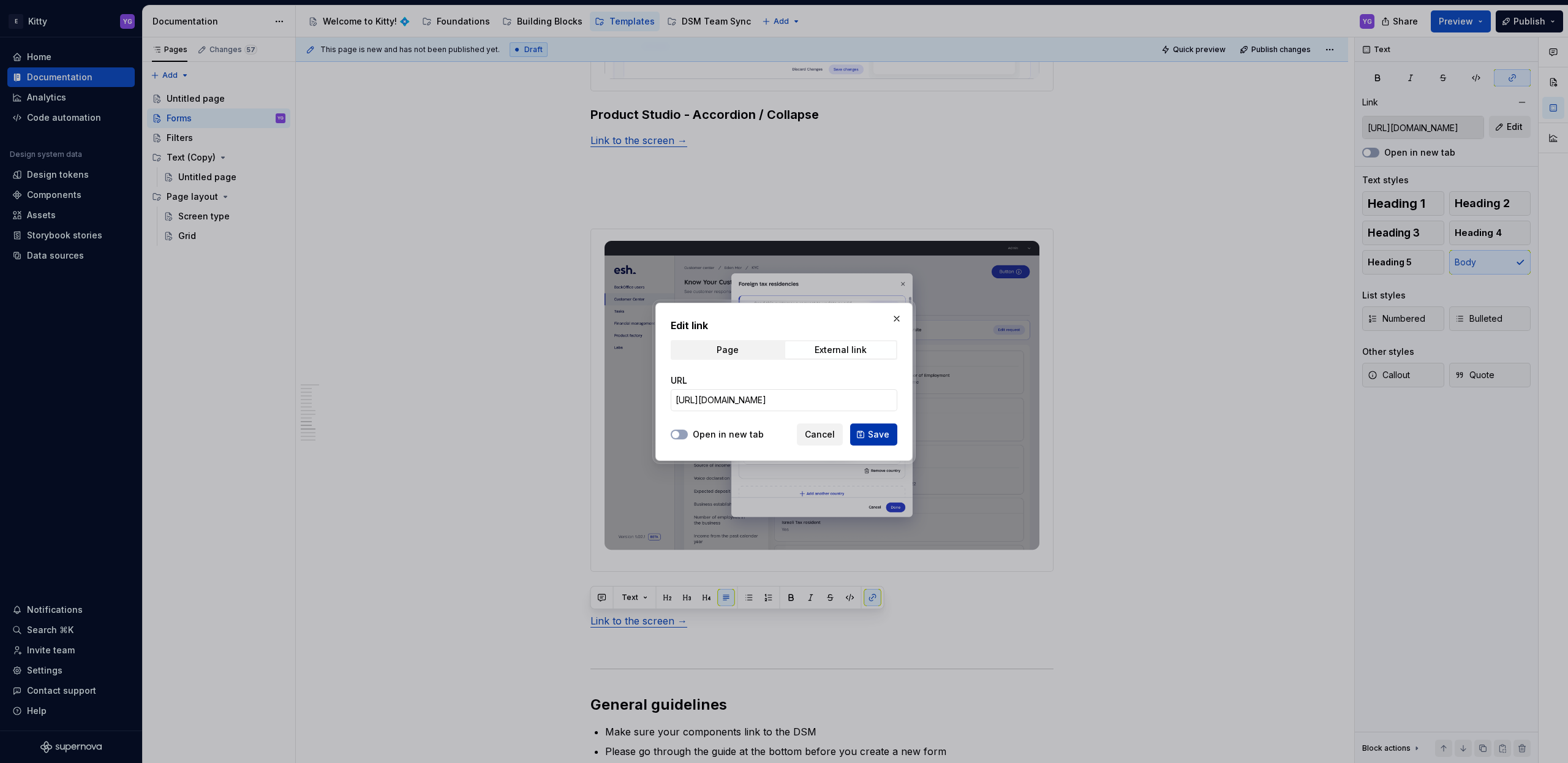
click at [875, 426] on button "Save" at bounding box center [873, 434] width 47 height 22
type input "[URL][DOMAIN_NAME]"
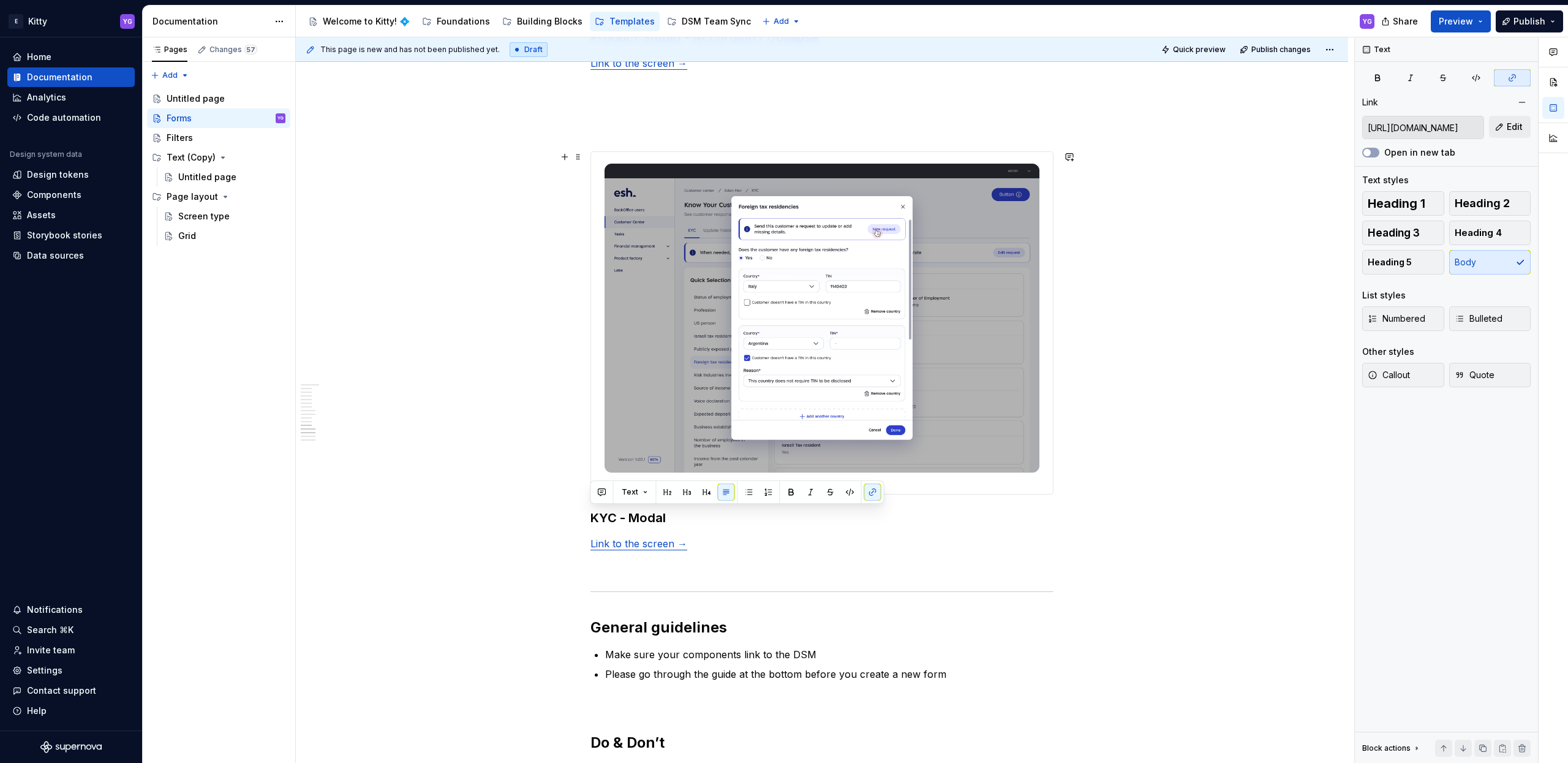
scroll to position [3496, 0]
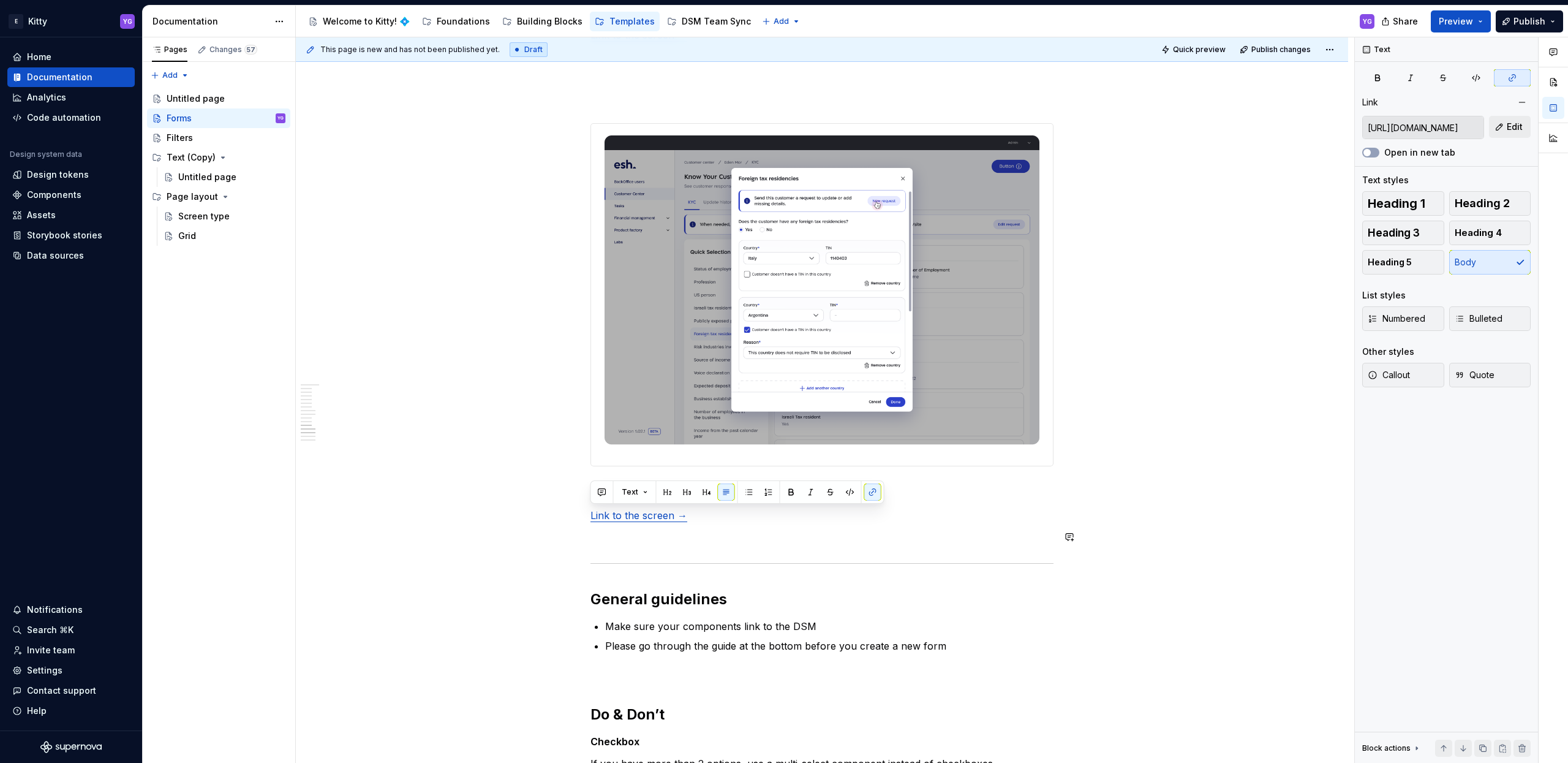
click at [707, 548] on div "Variants Form_Basic Use this component when you want to build a form from scrat…" at bounding box center [822, 180] width 463 height 6786
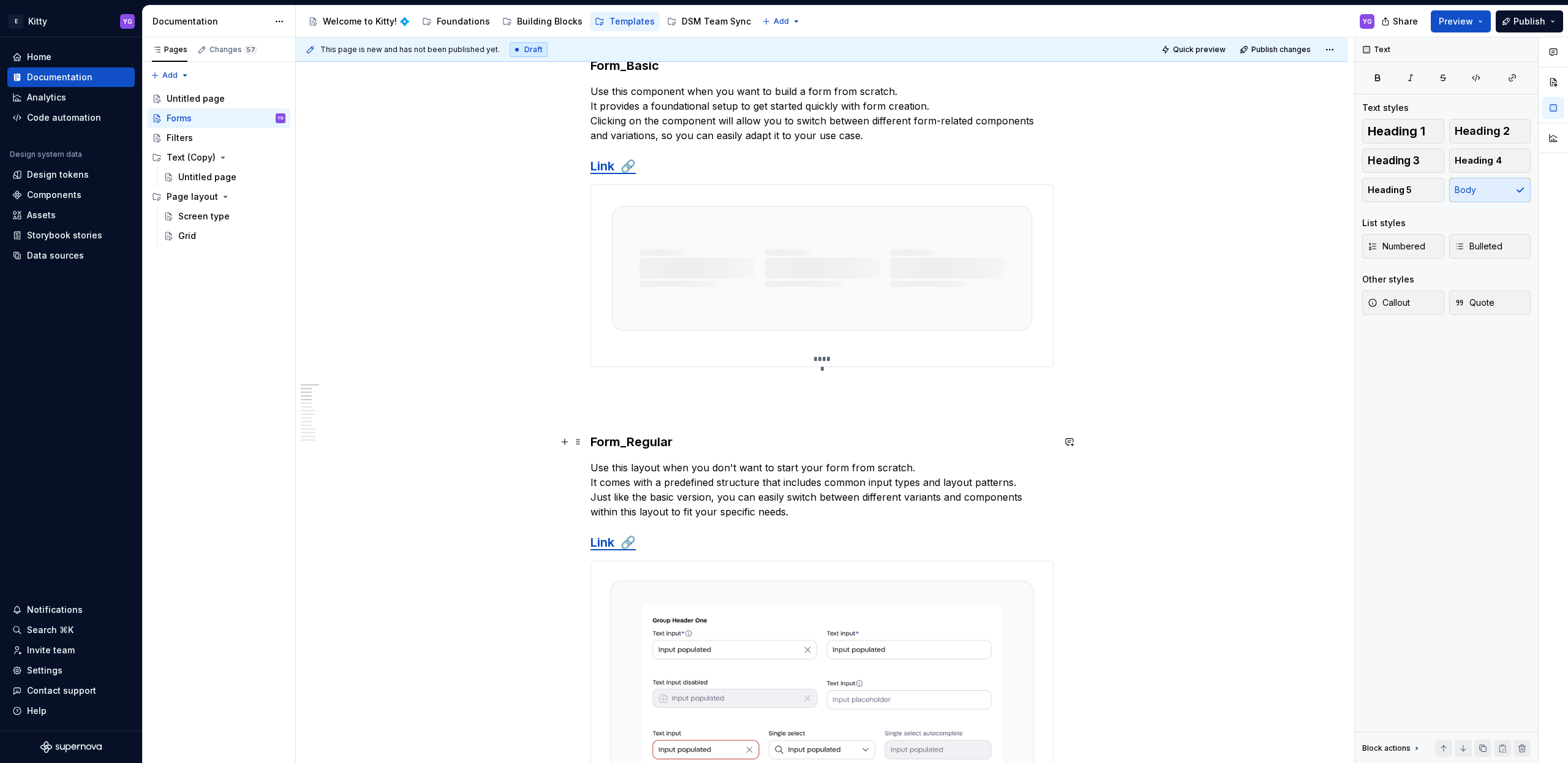
scroll to position [0, 0]
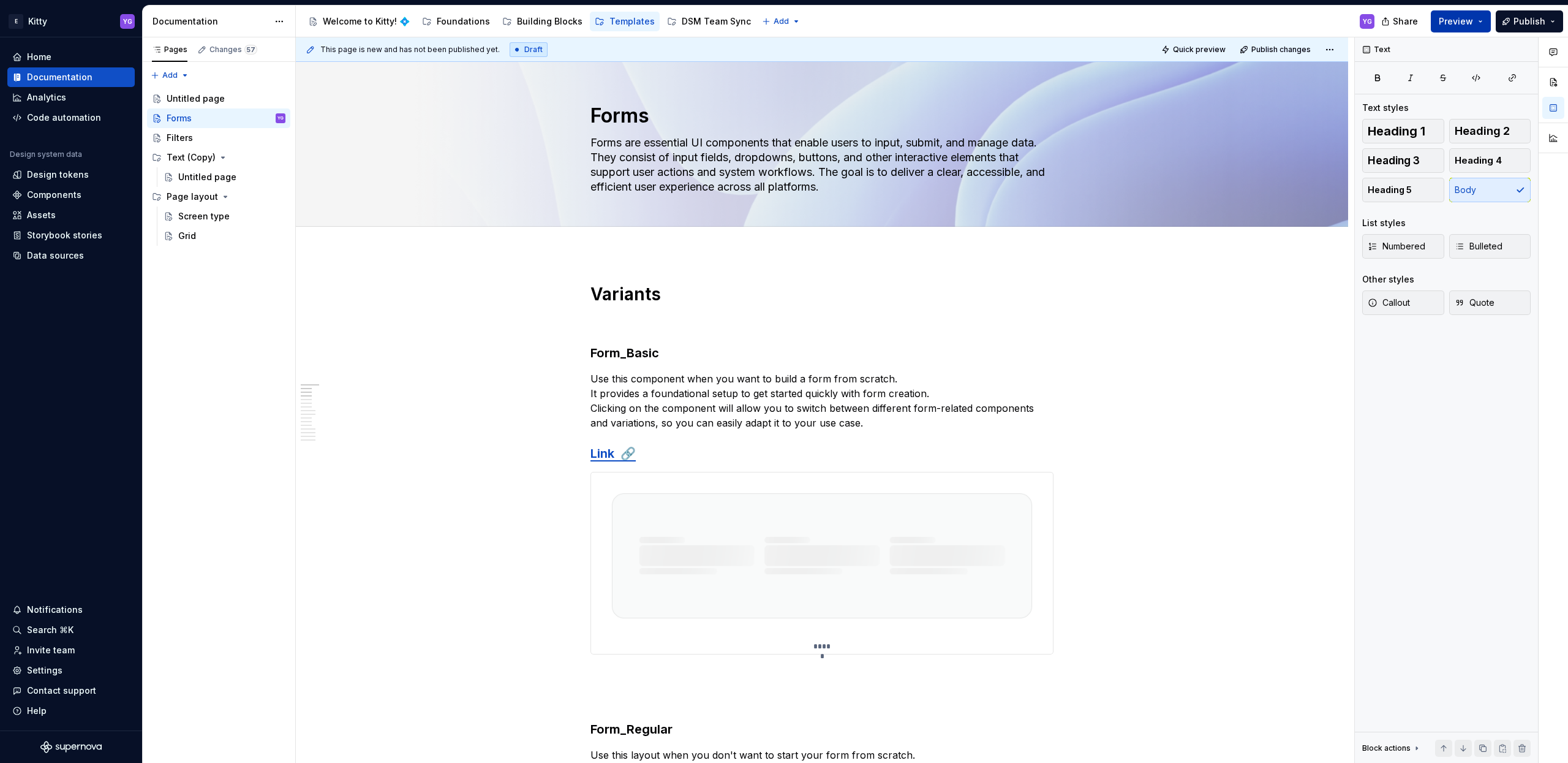
click at [1444, 13] on button "Preview" at bounding box center [1461, 22] width 60 height 22
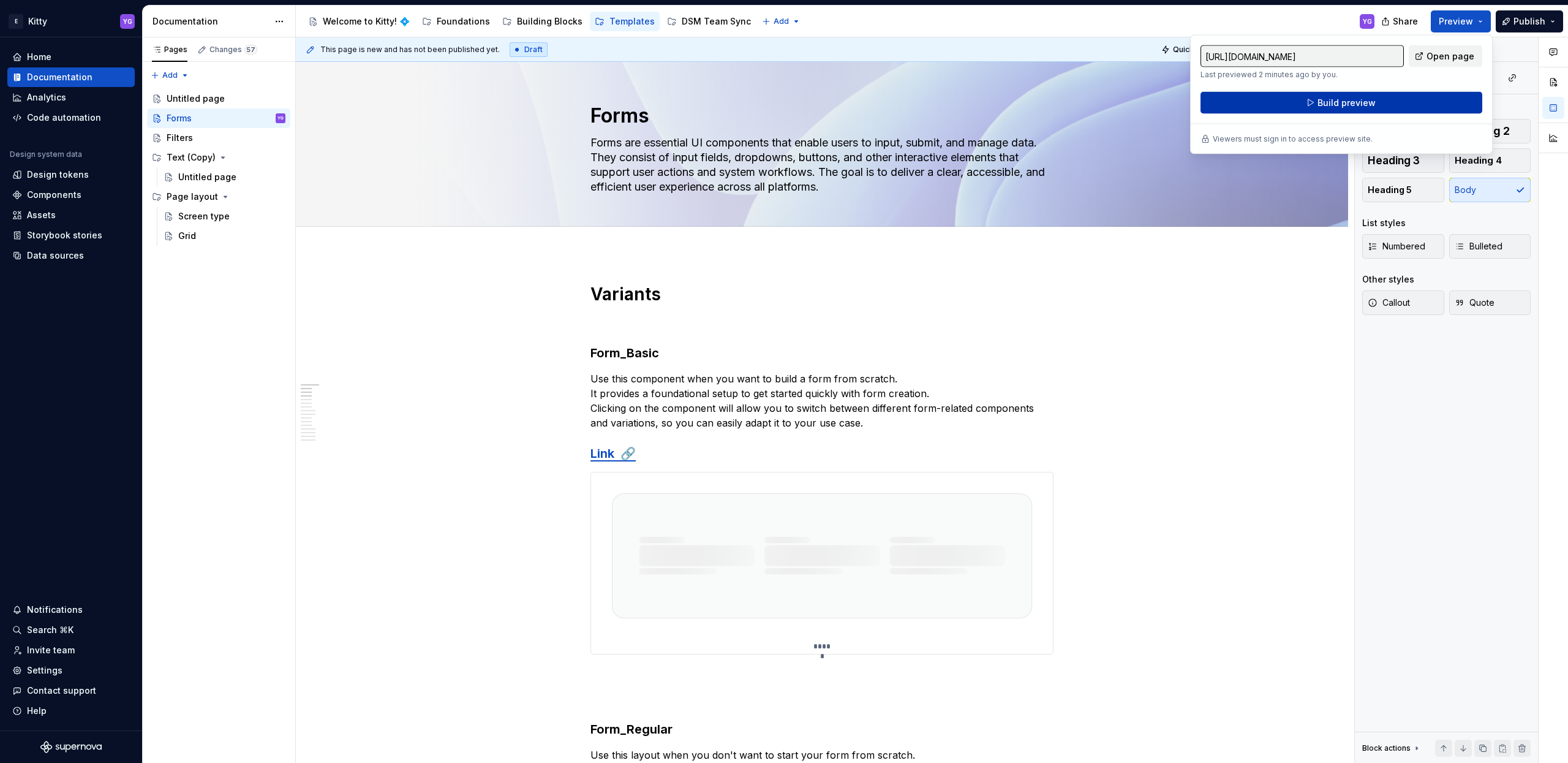
click at [1369, 108] on span "Build preview" at bounding box center [1347, 102] width 58 height 12
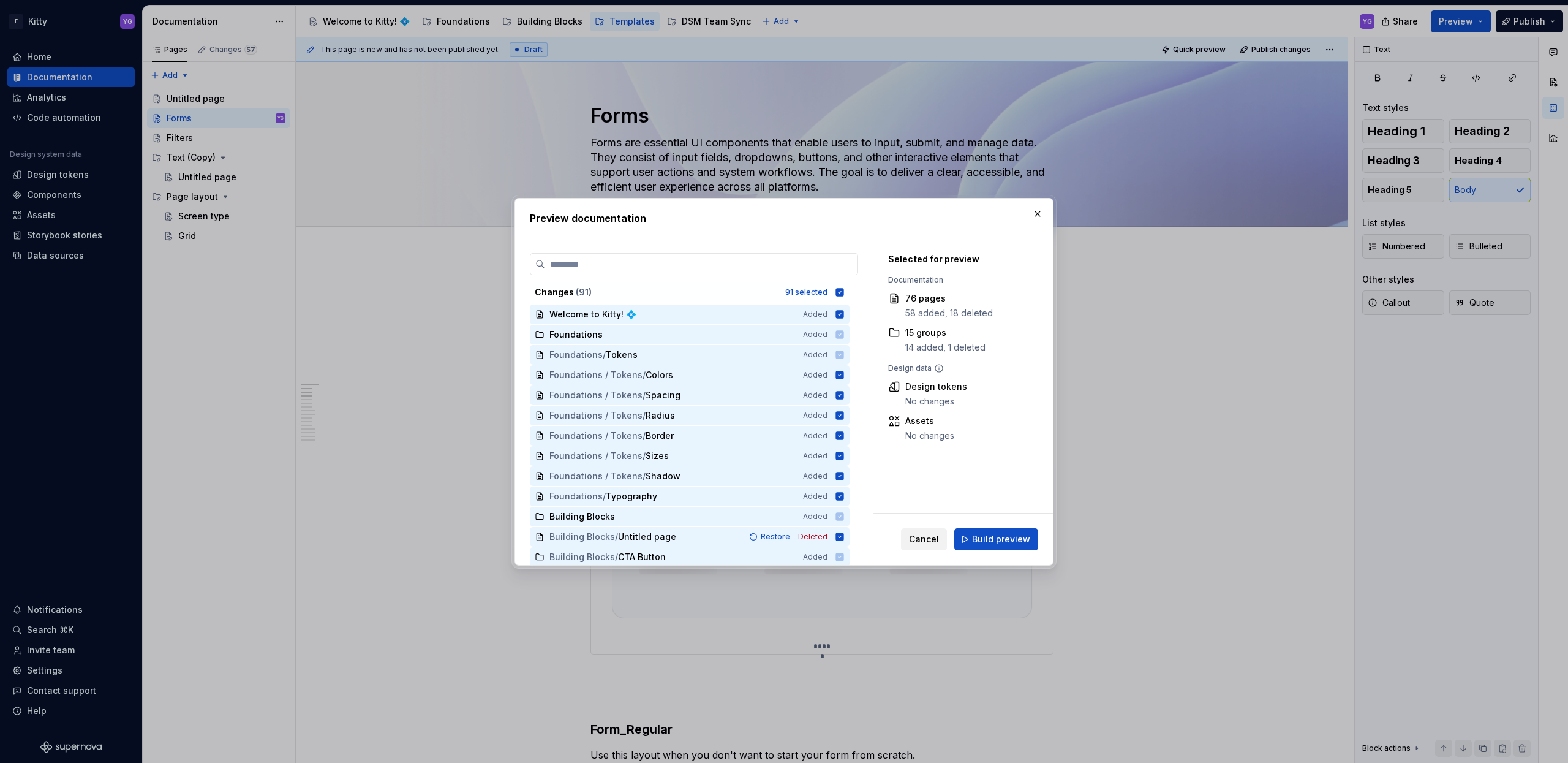
click at [1007, 519] on div "Cancel Build preview" at bounding box center [963, 539] width 179 height 52
click at [1005, 528] on button "Build preview" at bounding box center [995, 539] width 84 height 22
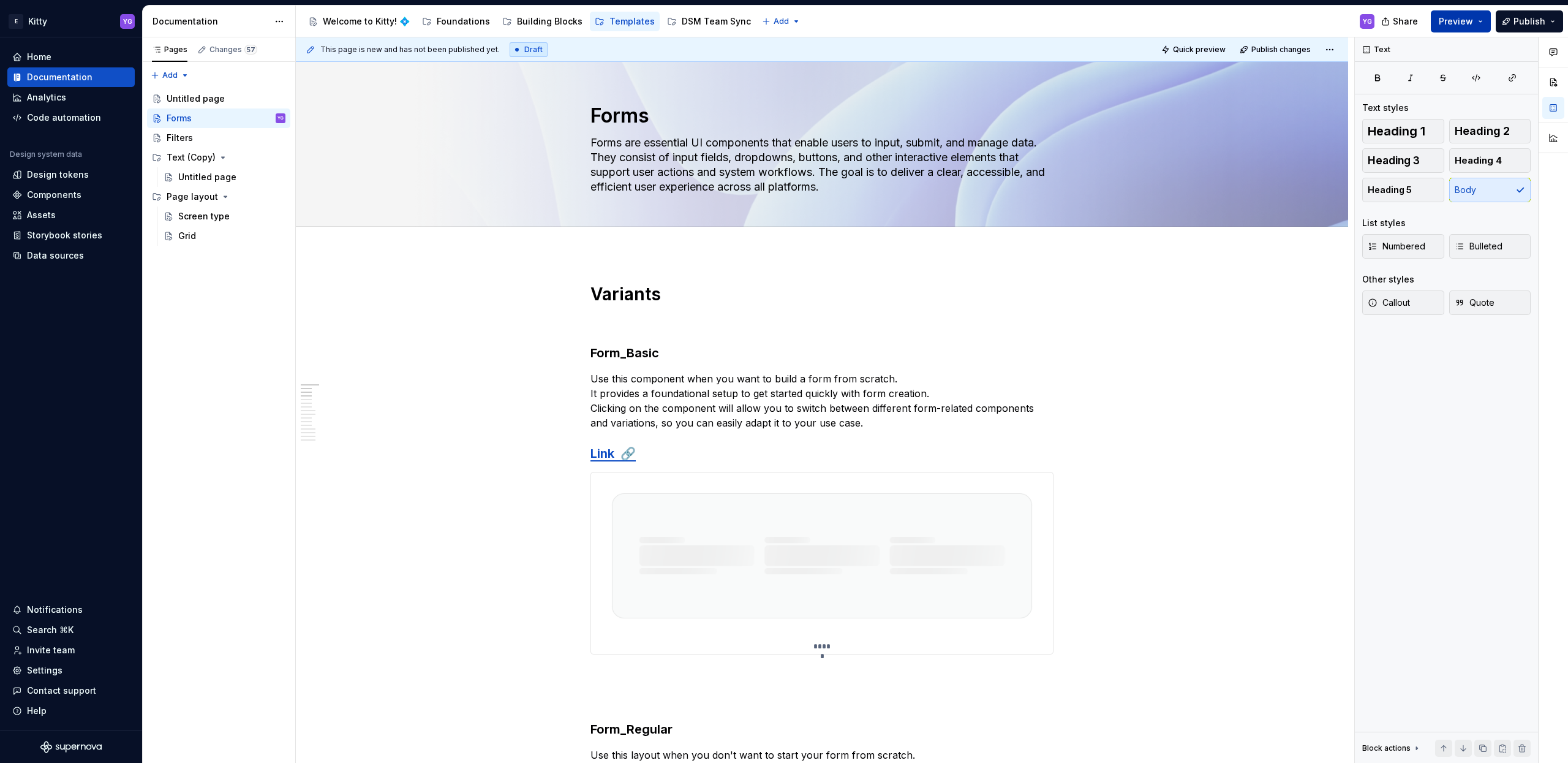
click at [1443, 27] on span "Preview" at bounding box center [1456, 21] width 34 height 12
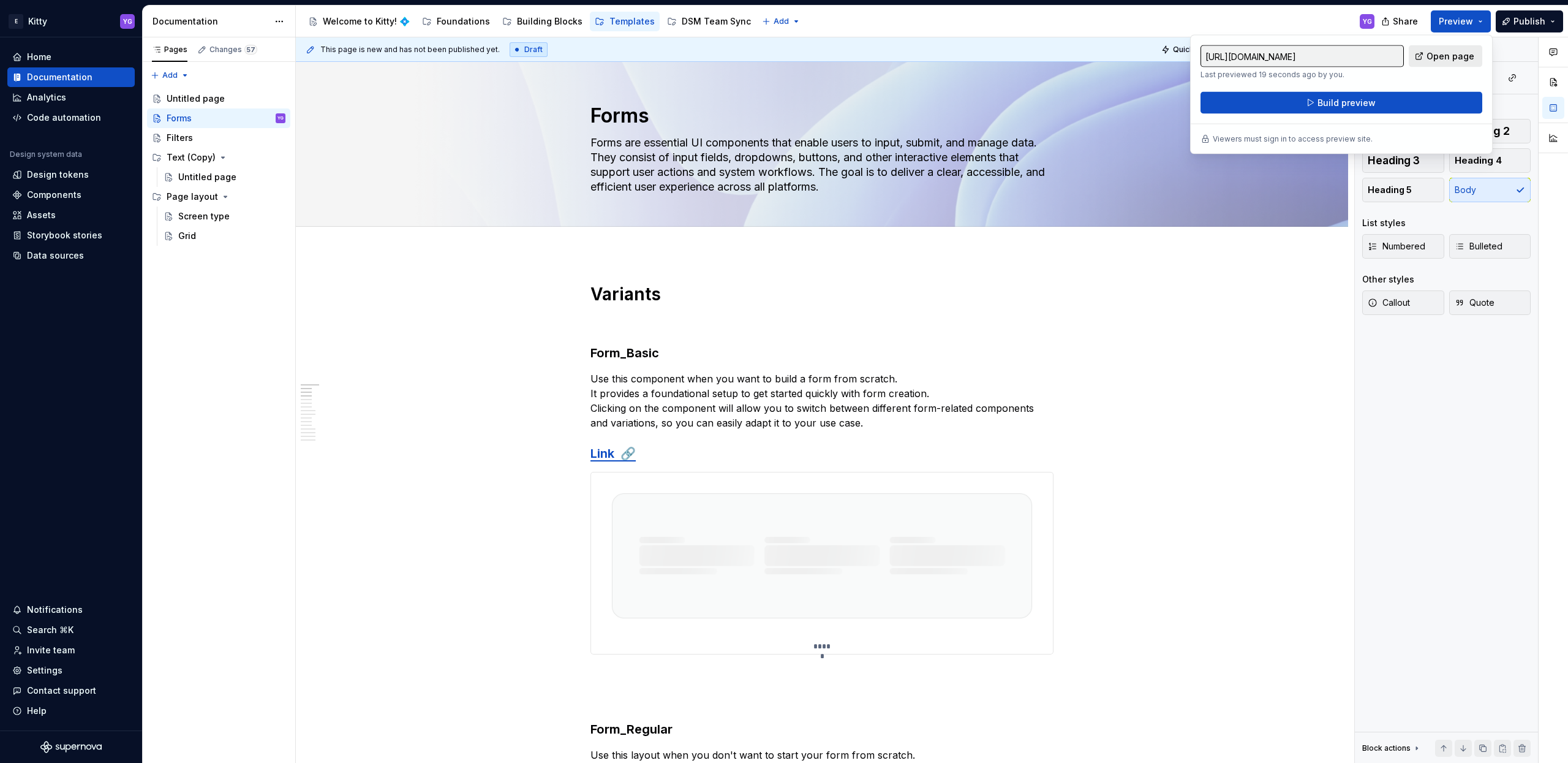
click at [1434, 58] on span "Open page" at bounding box center [1450, 56] width 47 height 12
type textarea "*"
click at [52, 653] on div "Invite team" at bounding box center [50, 650] width 47 height 12
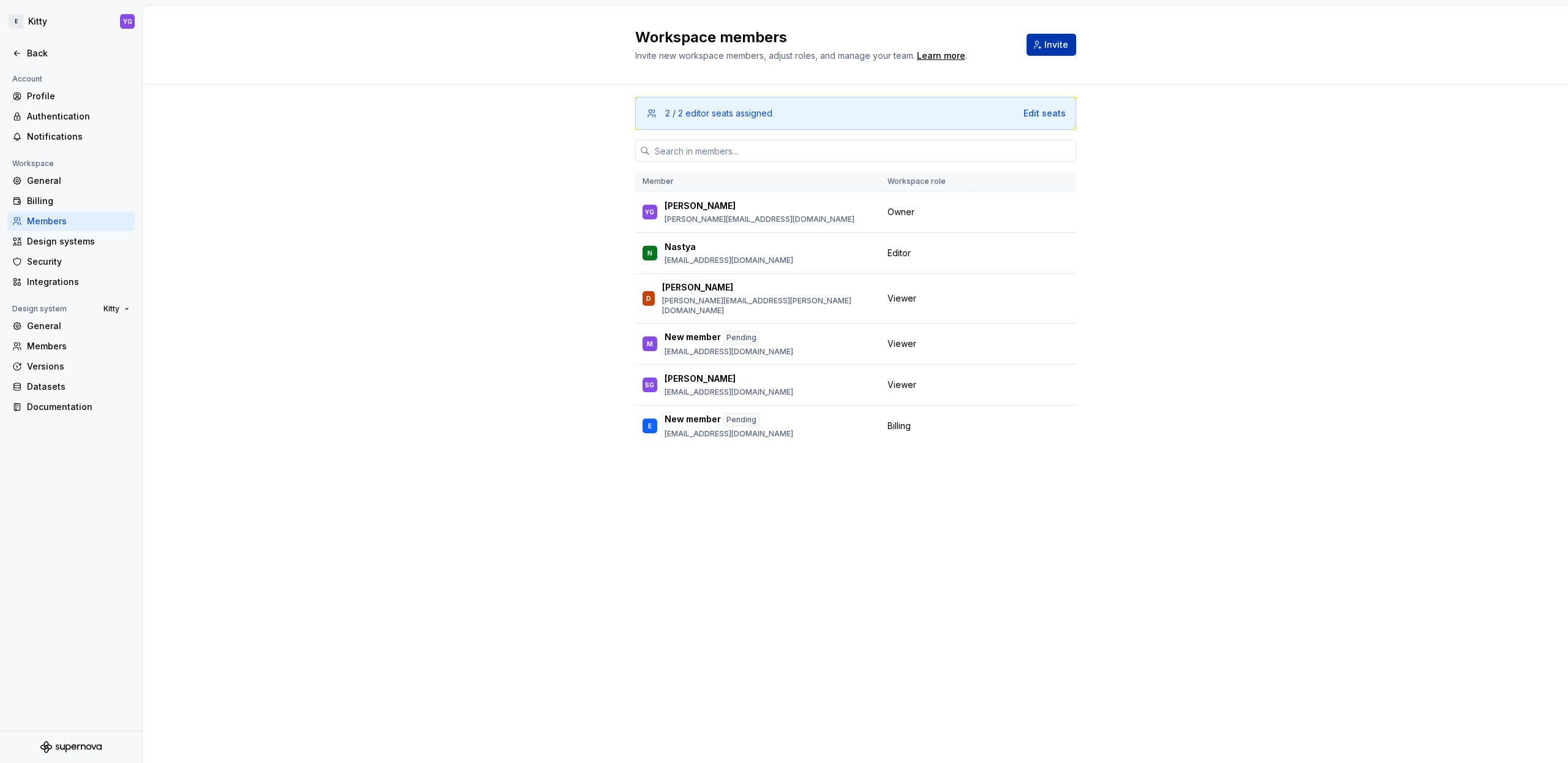
click at [1040, 47] on button "Invite" at bounding box center [1051, 45] width 50 height 22
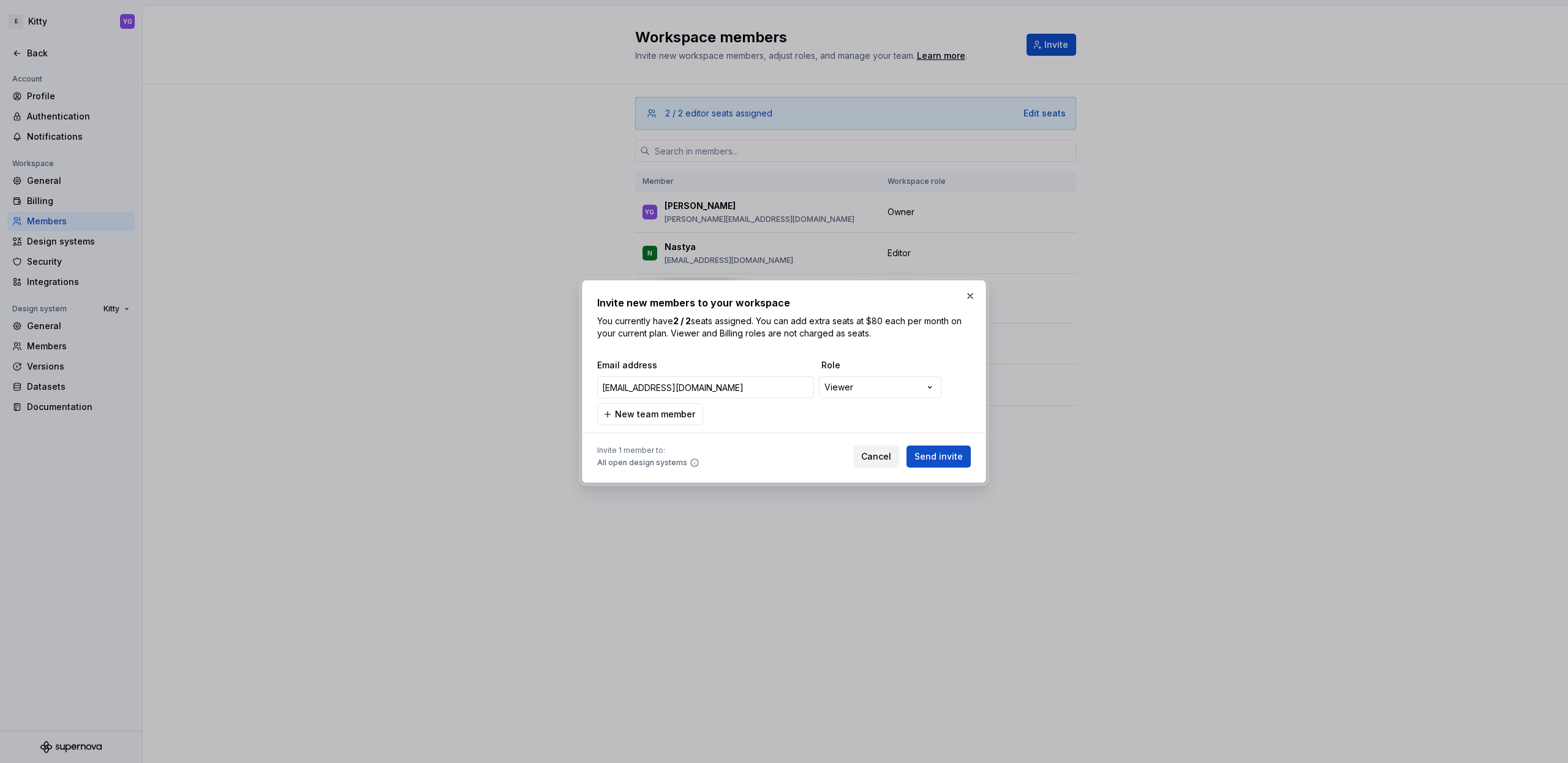
click at [730, 415] on div "**********" at bounding box center [784, 392] width 374 height 66
click at [753, 409] on div "**********" at bounding box center [784, 392] width 374 height 66
drag, startPoint x: 936, startPoint y: 453, endPoint x: 932, endPoint y: 402, distance: 51.2
click at [932, 402] on form "**********" at bounding box center [784, 413] width 374 height 108
click at [957, 421] on div "**********" at bounding box center [784, 392] width 374 height 66
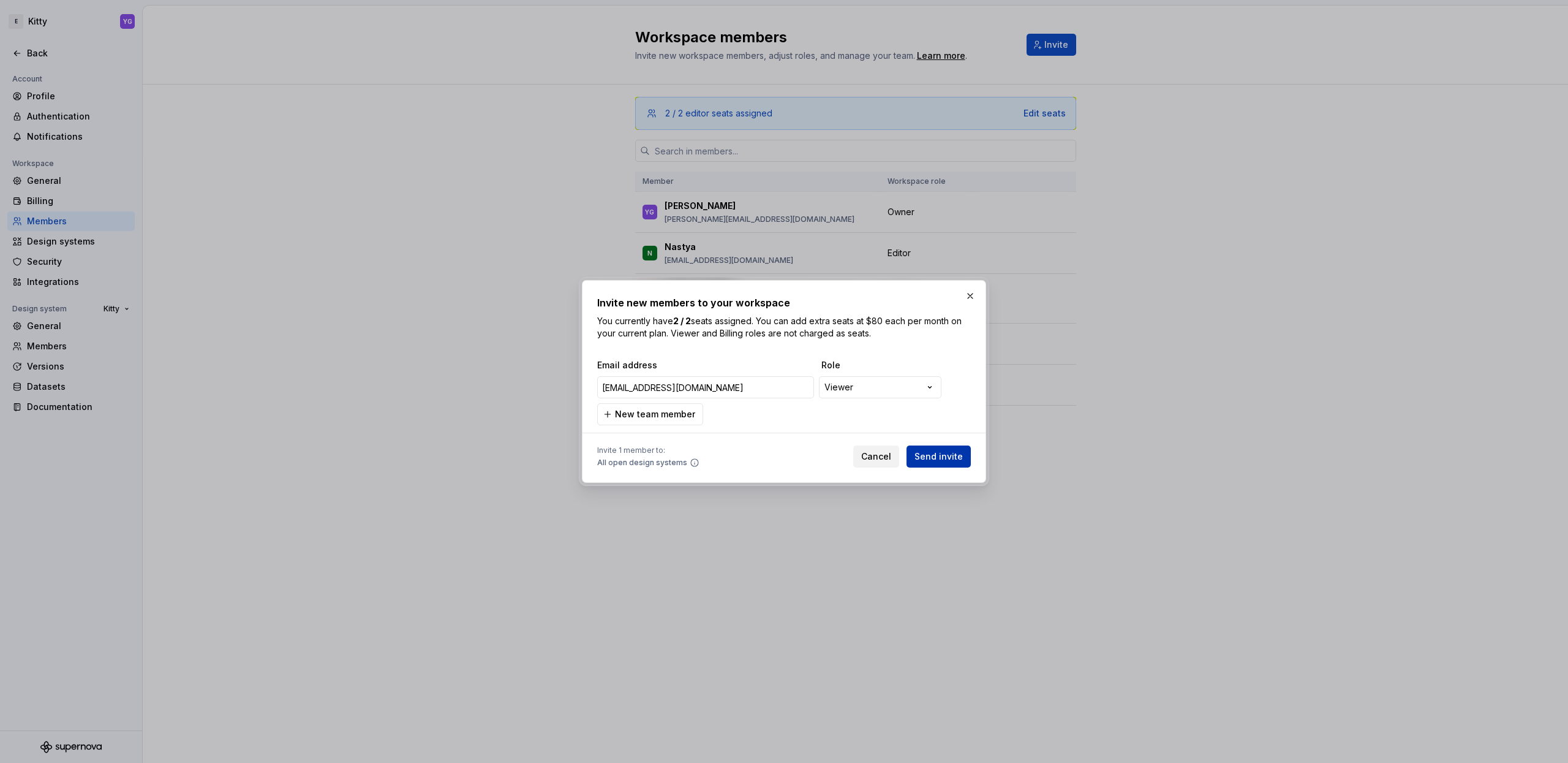
click at [936, 456] on span "Send invite" at bounding box center [939, 456] width 48 height 12
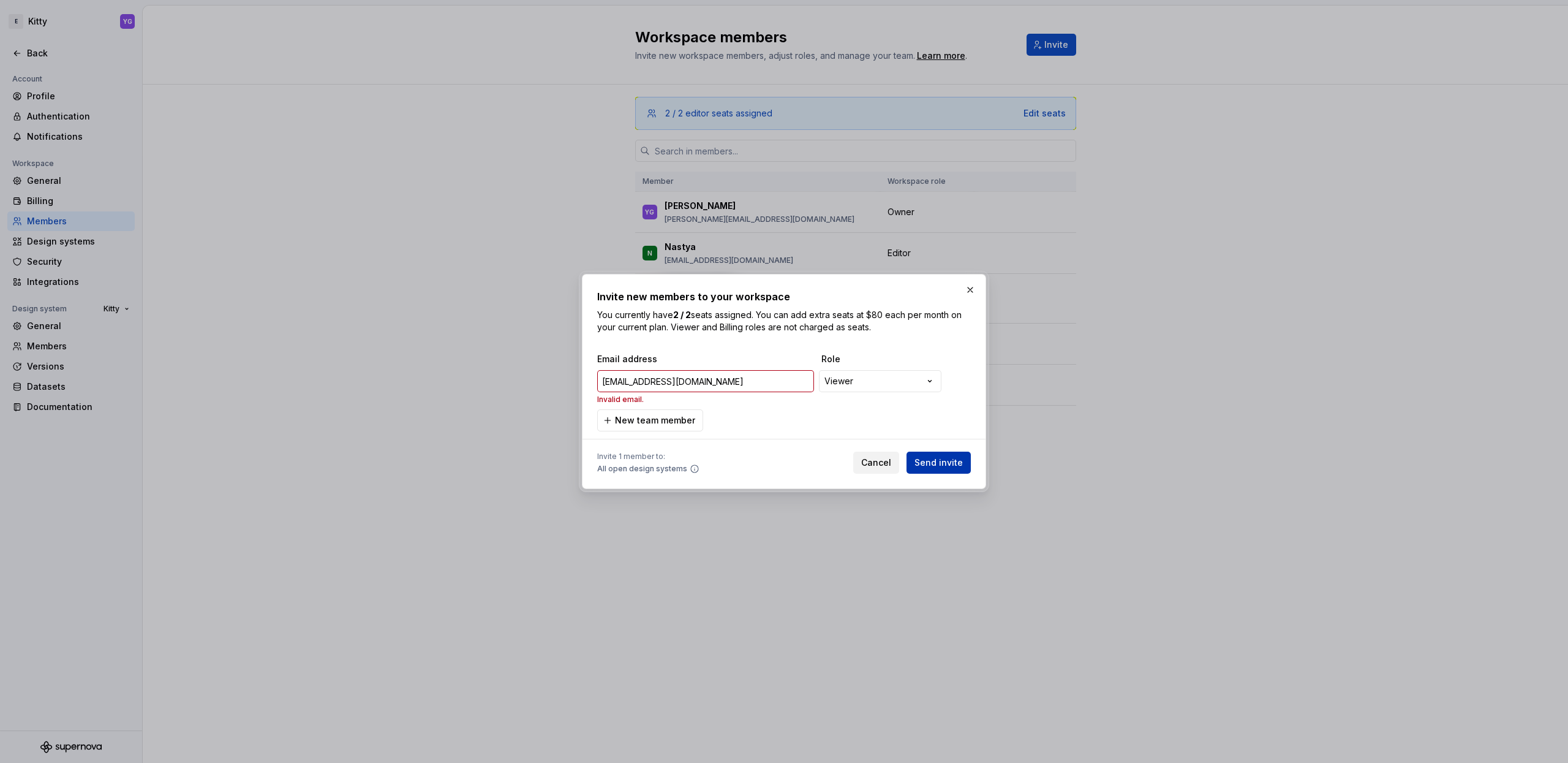
click at [929, 458] on span "Send invite" at bounding box center [939, 462] width 48 height 12
type input "[EMAIL_ADDRESS][DOMAIN_NAME]"
click at [667, 377] on input "[EMAIL_ADDRESS][DOMAIN_NAME]" at bounding box center [705, 381] width 217 height 22
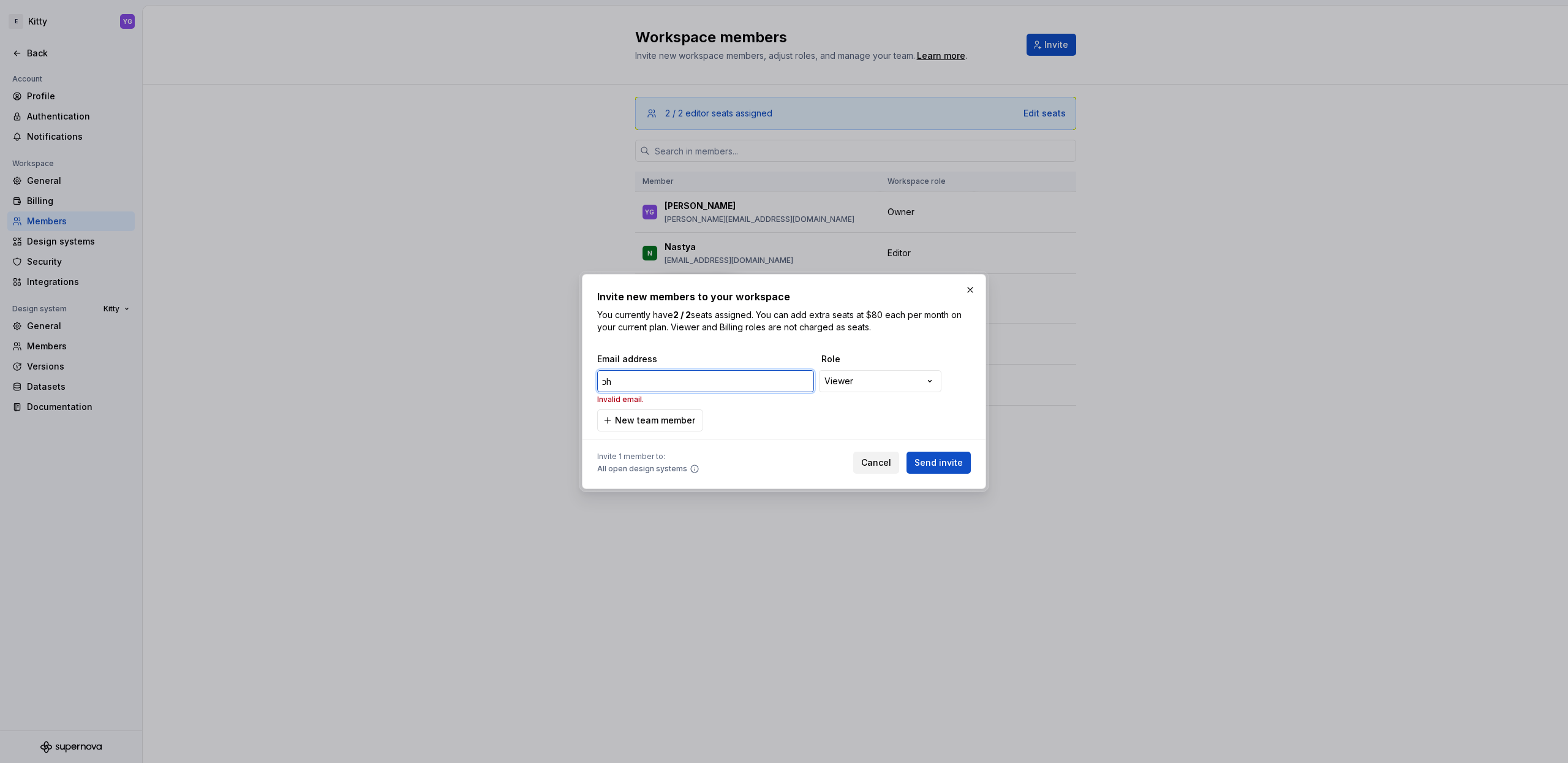
type input "כ"
type input "[EMAIL_ADDRESS][DOMAIN_NAME]"
click at [940, 458] on span "Send invite" at bounding box center [939, 462] width 48 height 12
